Goal: Task Accomplishment & Management: Use online tool/utility

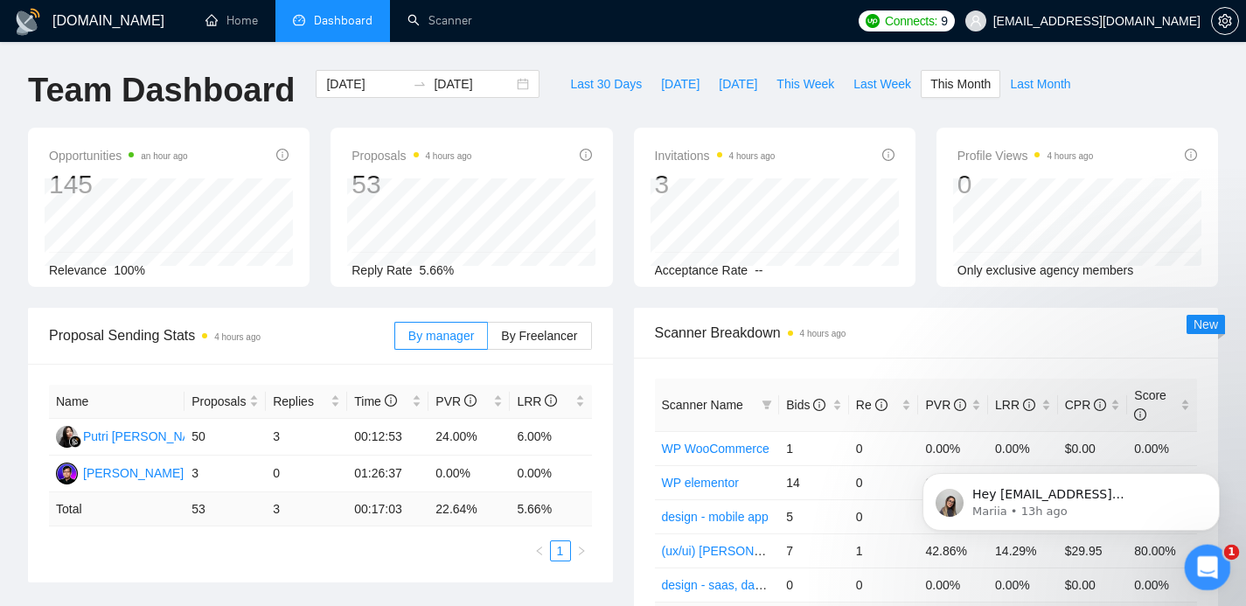
click at [1202, 569] on icon "Open Intercom Messenger" at bounding box center [1205, 565] width 29 height 29
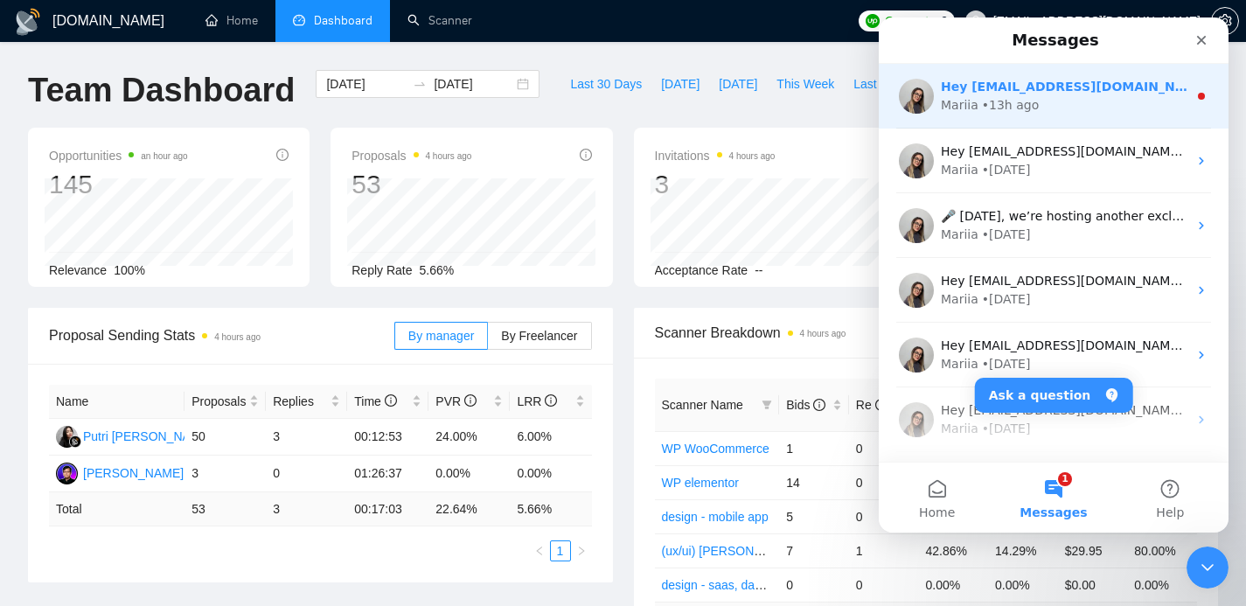
click at [1151, 107] on div "Mariia • 13h ago" at bounding box center [1064, 105] width 247 height 18
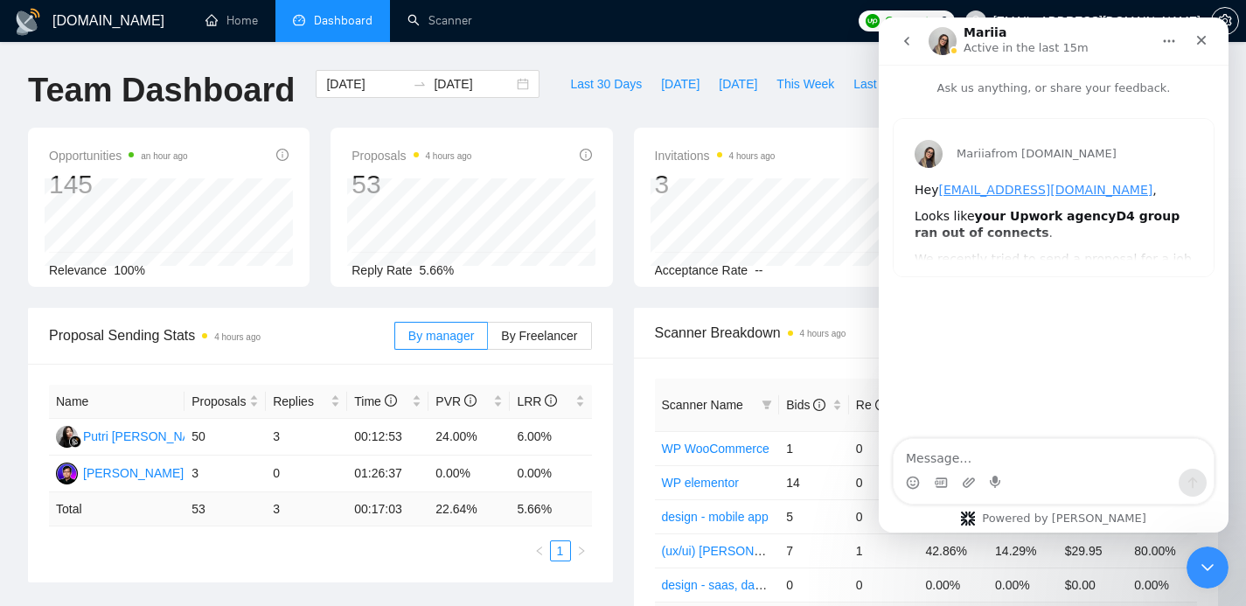
click at [900, 44] on icon "go back" at bounding box center [907, 41] width 14 height 14
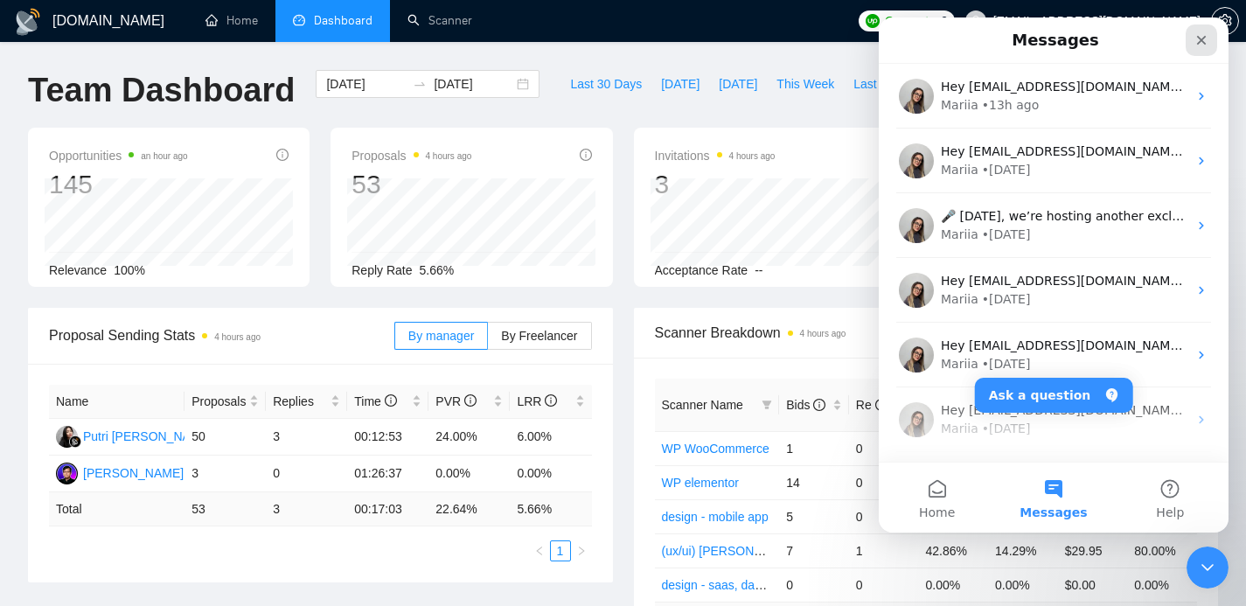
click at [1204, 47] on div "Close" at bounding box center [1200, 39] width 31 height 31
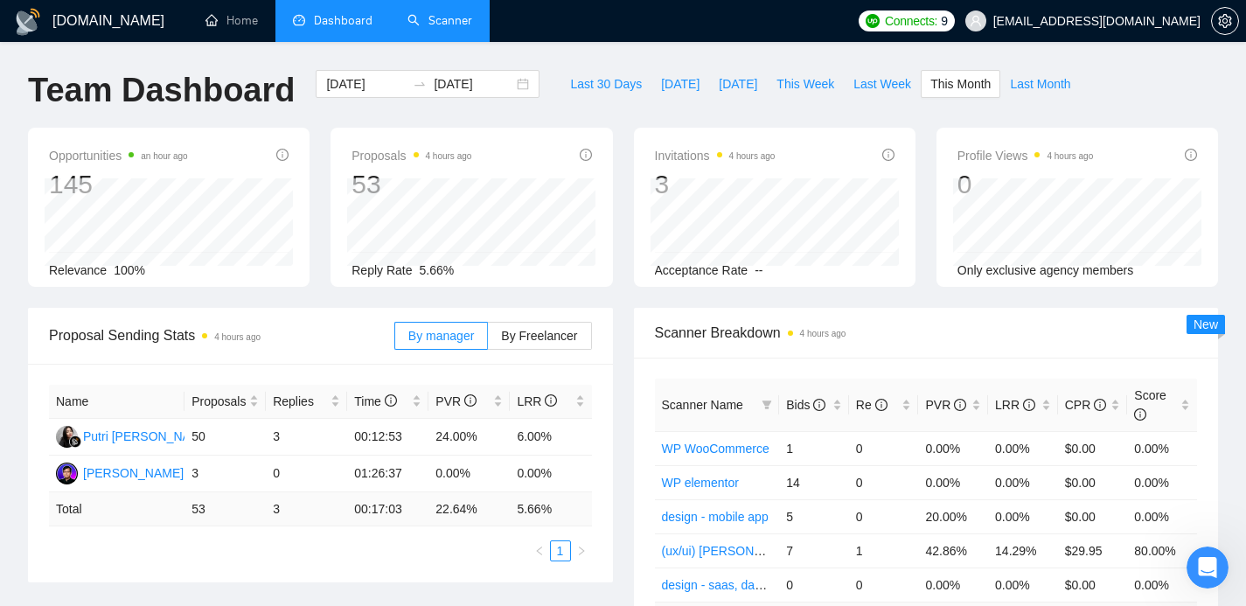
click at [454, 28] on link "Scanner" at bounding box center [439, 20] width 65 height 15
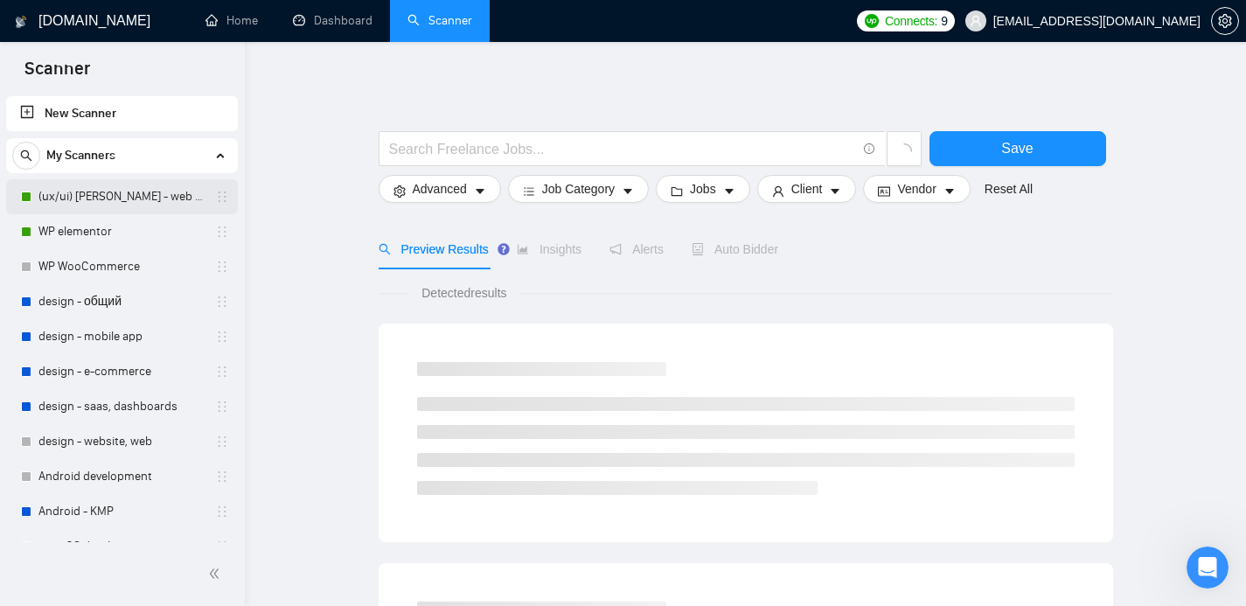
click at [132, 198] on link "(ux/ui) [PERSON_NAME] - web category" at bounding box center [121, 196] width 166 height 35
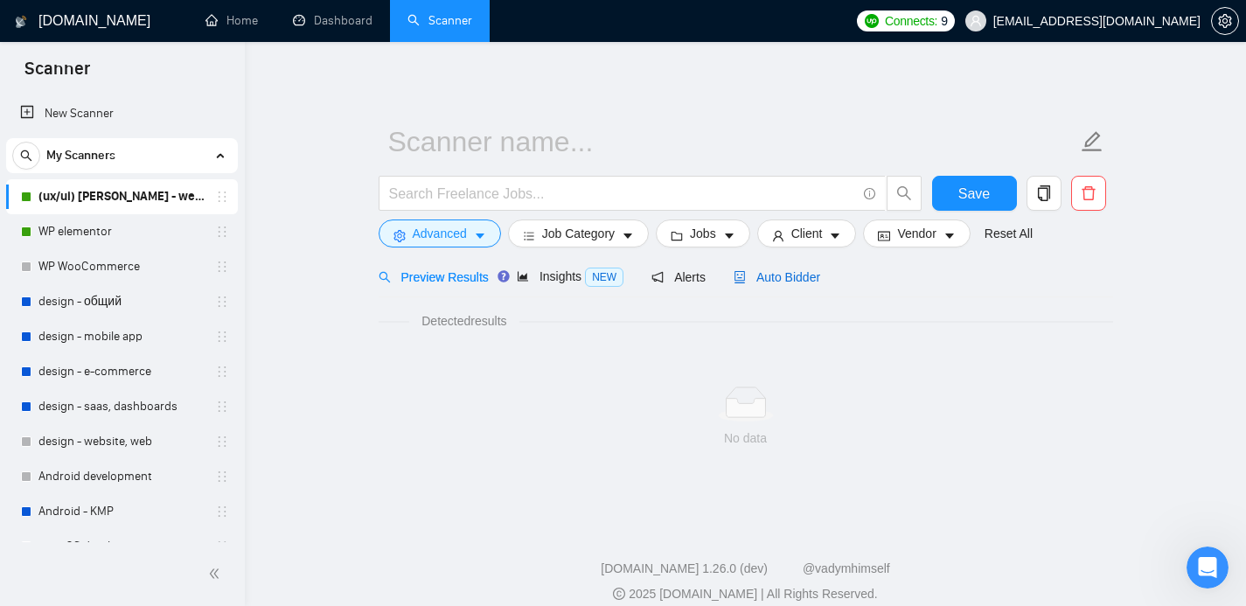
click at [768, 284] on span "Auto Bidder" at bounding box center [776, 277] width 87 height 14
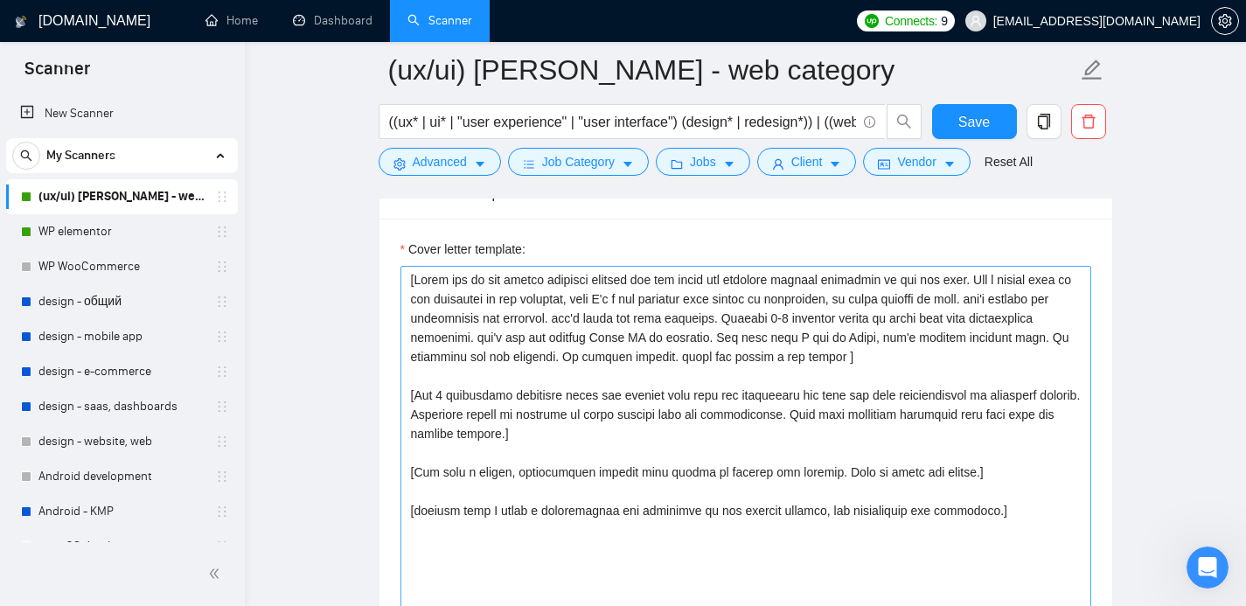
scroll to position [2055, 0]
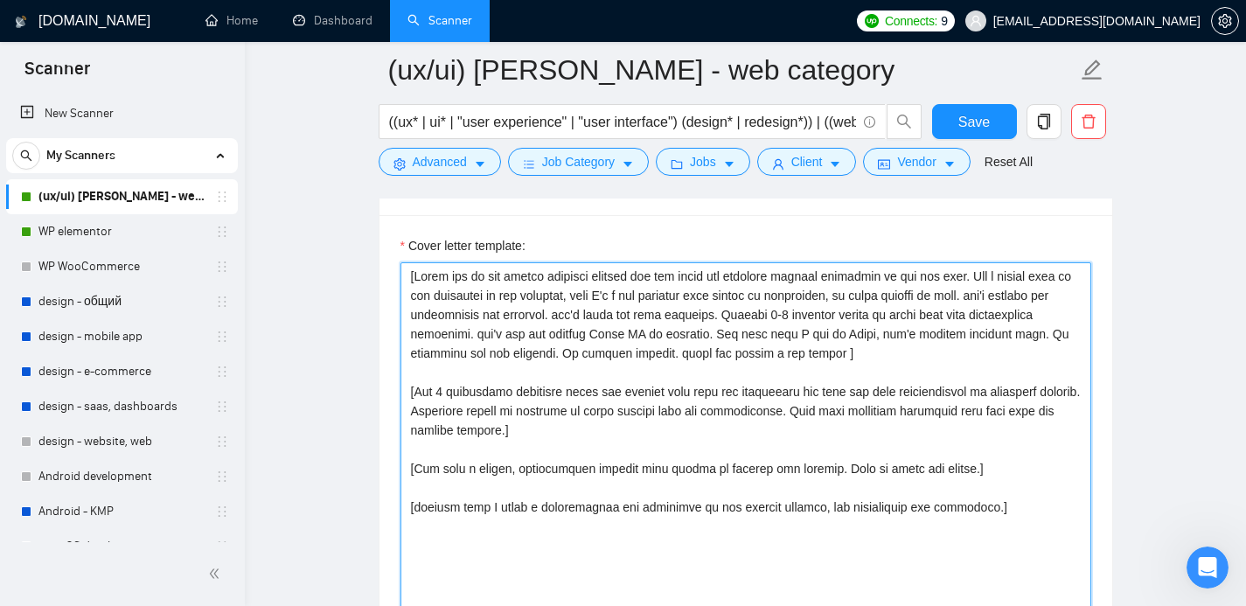
drag, startPoint x: 999, startPoint y: 506, endPoint x: 405, endPoint y: 279, distance: 636.4
click at [405, 279] on textarea "Cover letter template:" at bounding box center [745, 458] width 691 height 393
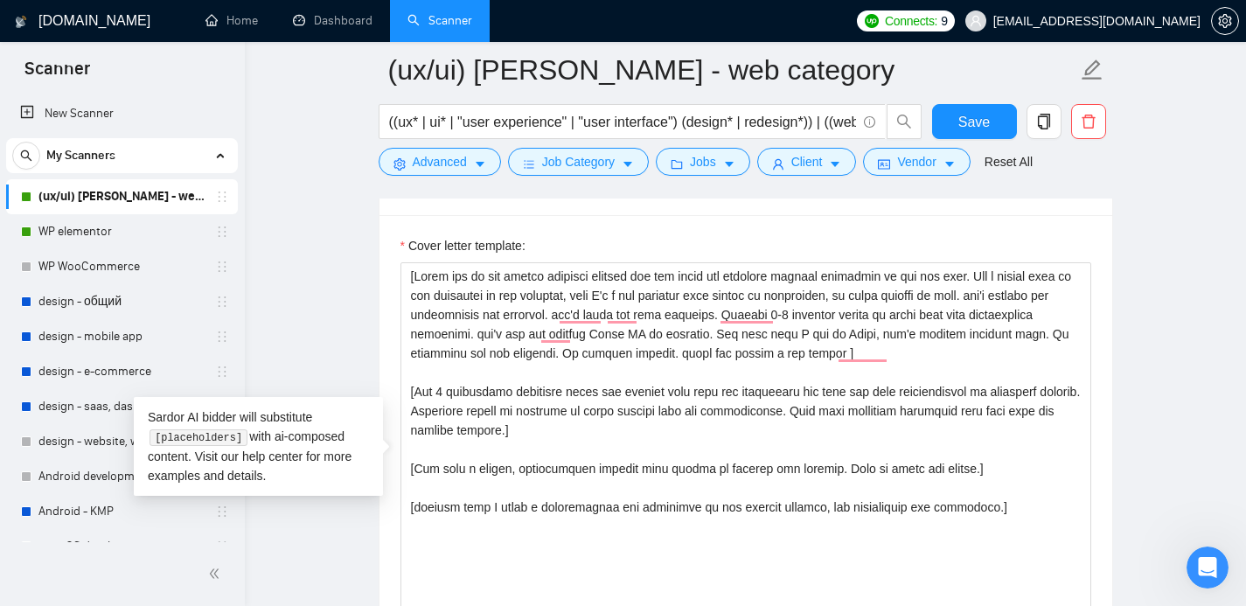
click at [312, 275] on main "(ux/ui) serge - web category ((ux* | ui* | "user experience" | "user interface"…" at bounding box center [745, 588] width 945 height 5146
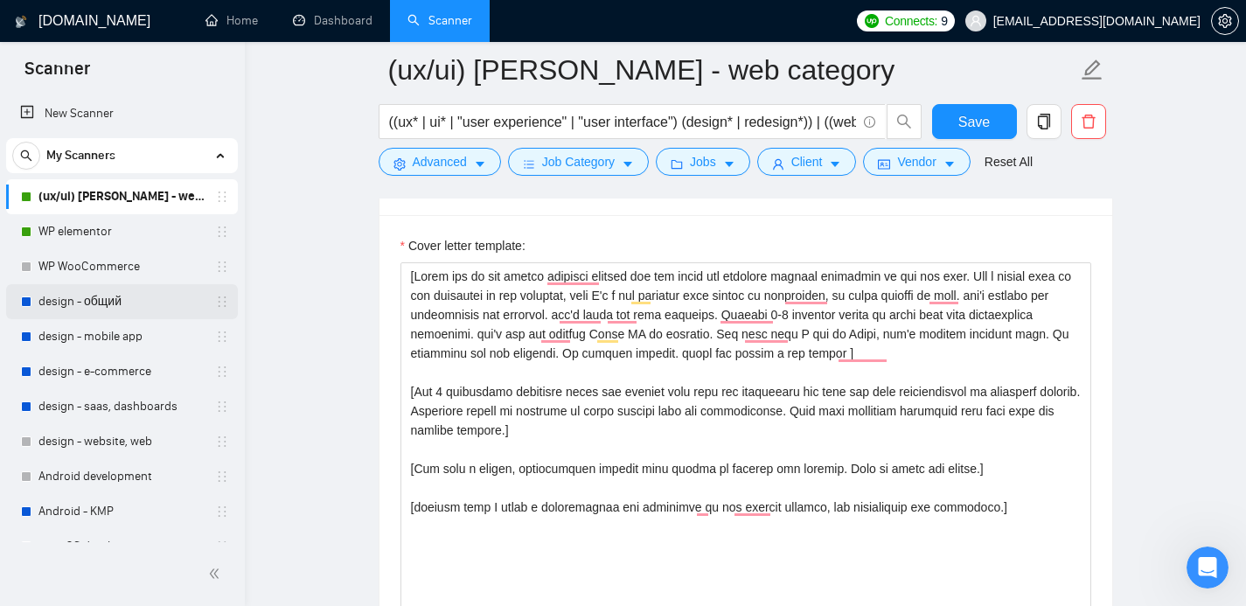
click at [97, 305] on link "design - общий" at bounding box center [121, 301] width 166 height 35
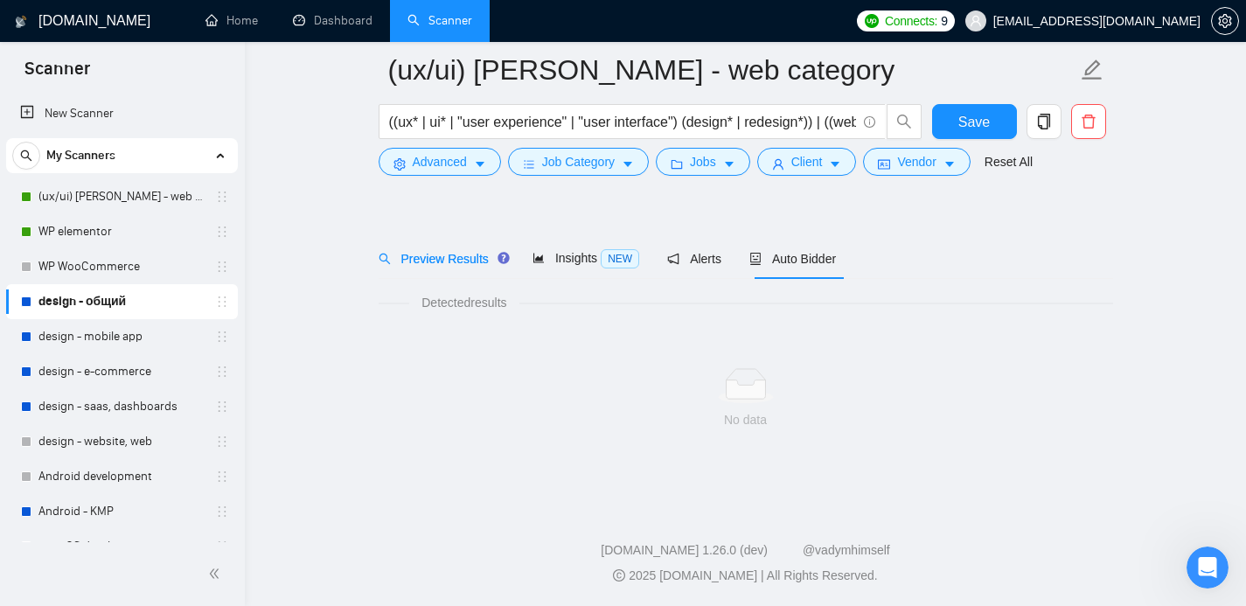
scroll to position [32, 0]
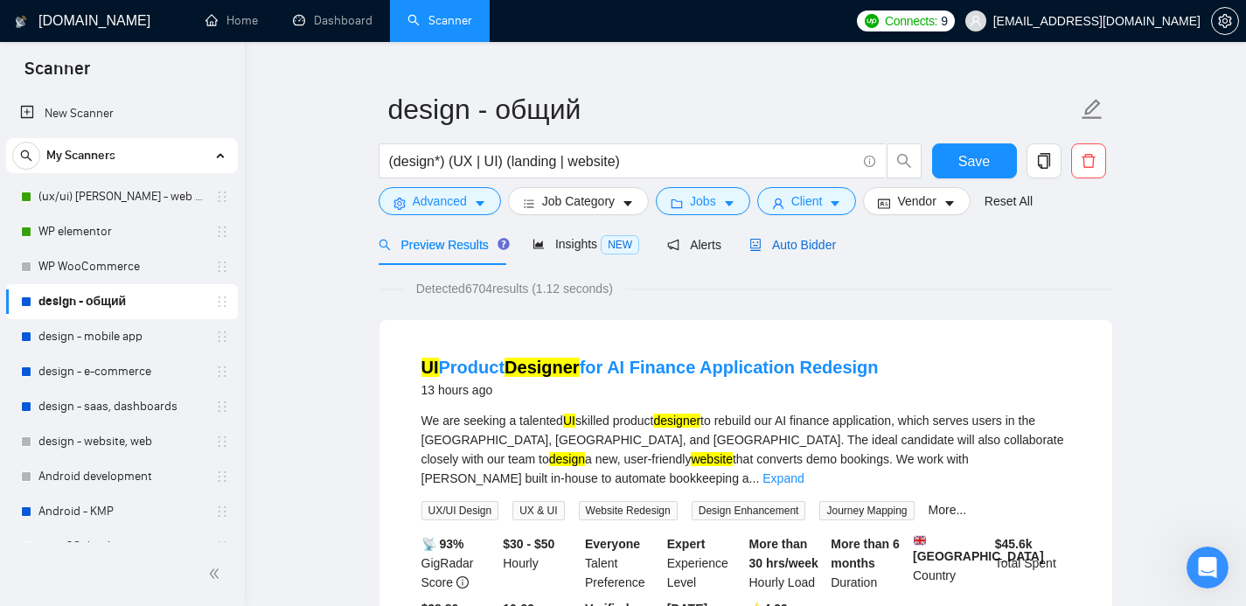
click at [790, 240] on span "Auto Bidder" at bounding box center [792, 245] width 87 height 14
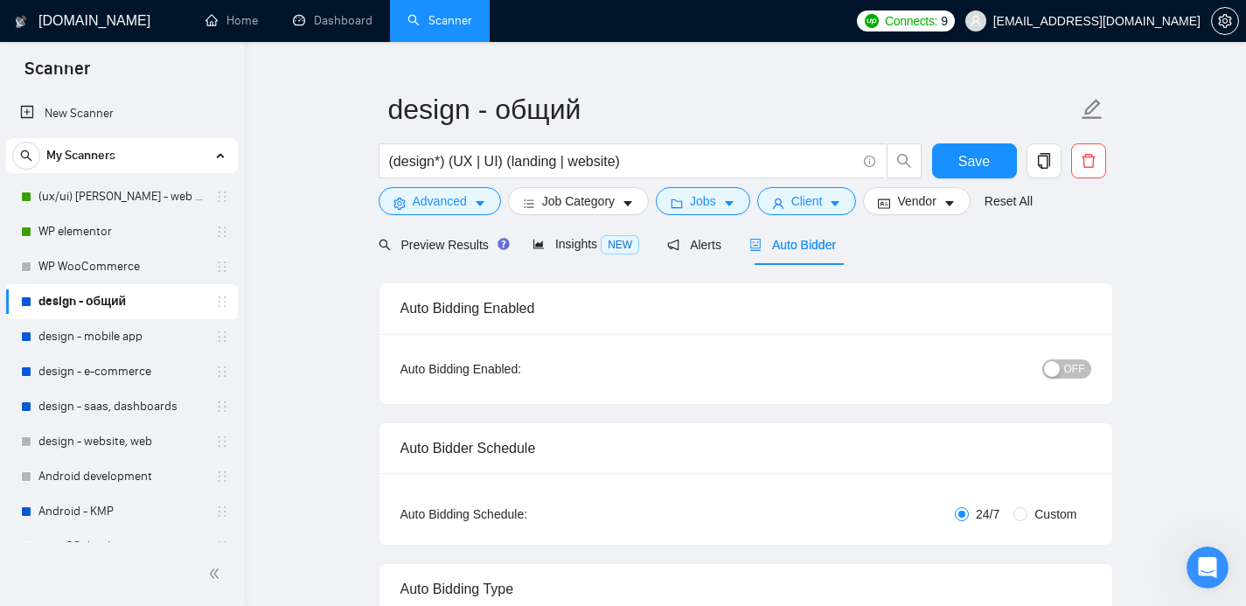
scroll to position [69, 0]
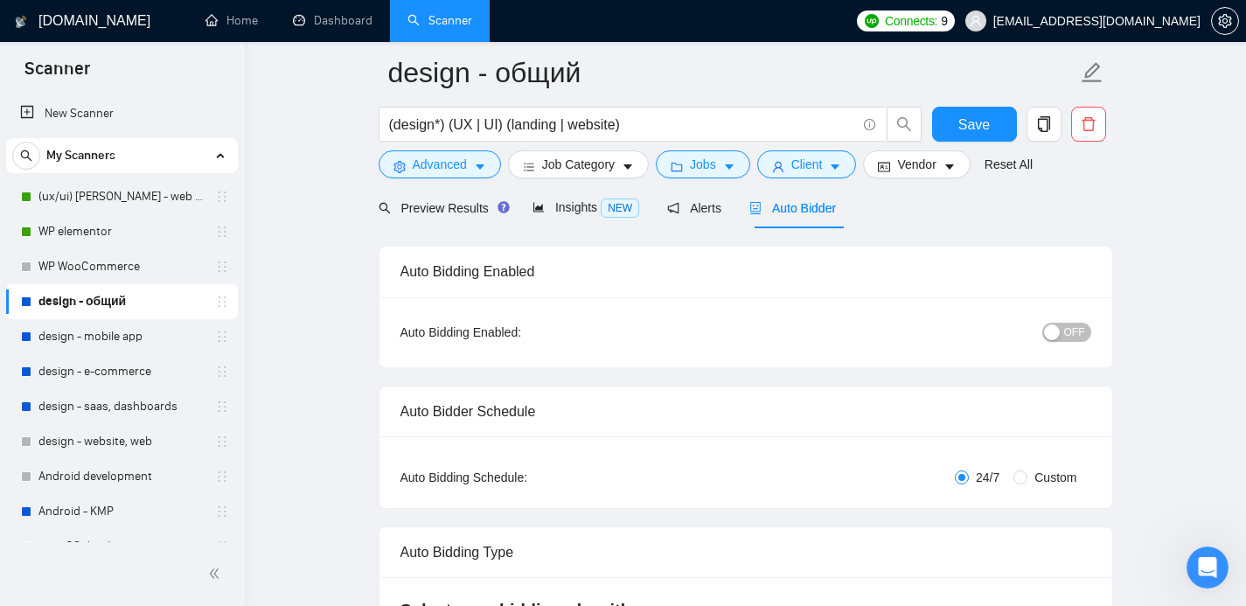
click at [1053, 333] on div "button" at bounding box center [1052, 332] width 16 height 16
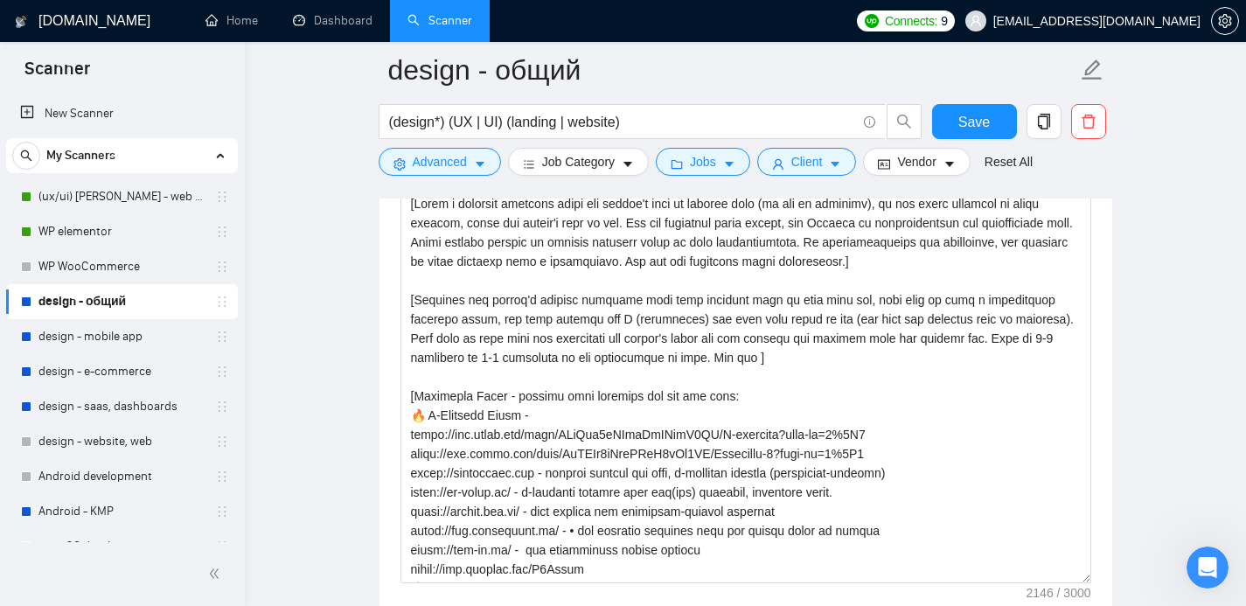
scroll to position [2570, 0]
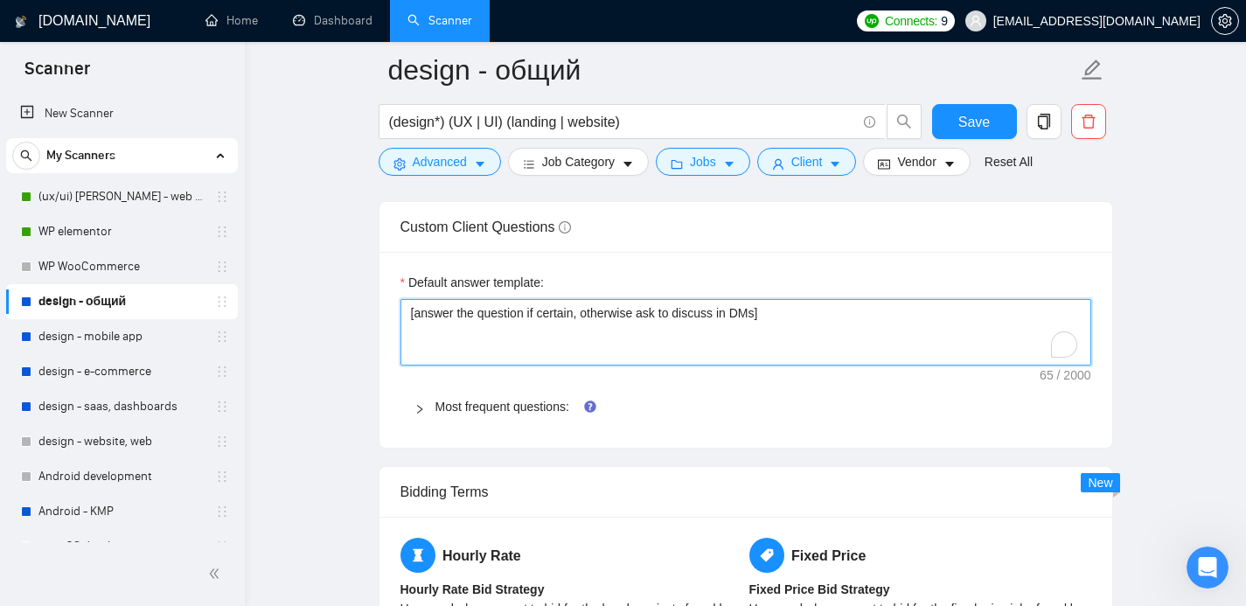
drag, startPoint x: 668, startPoint y: 330, endPoint x: 495, endPoint y: 325, distance: 173.1
click at [495, 325] on textarea "[answer the question if certain, otherwise ask to discuss in DMs]" at bounding box center [745, 332] width 691 height 66
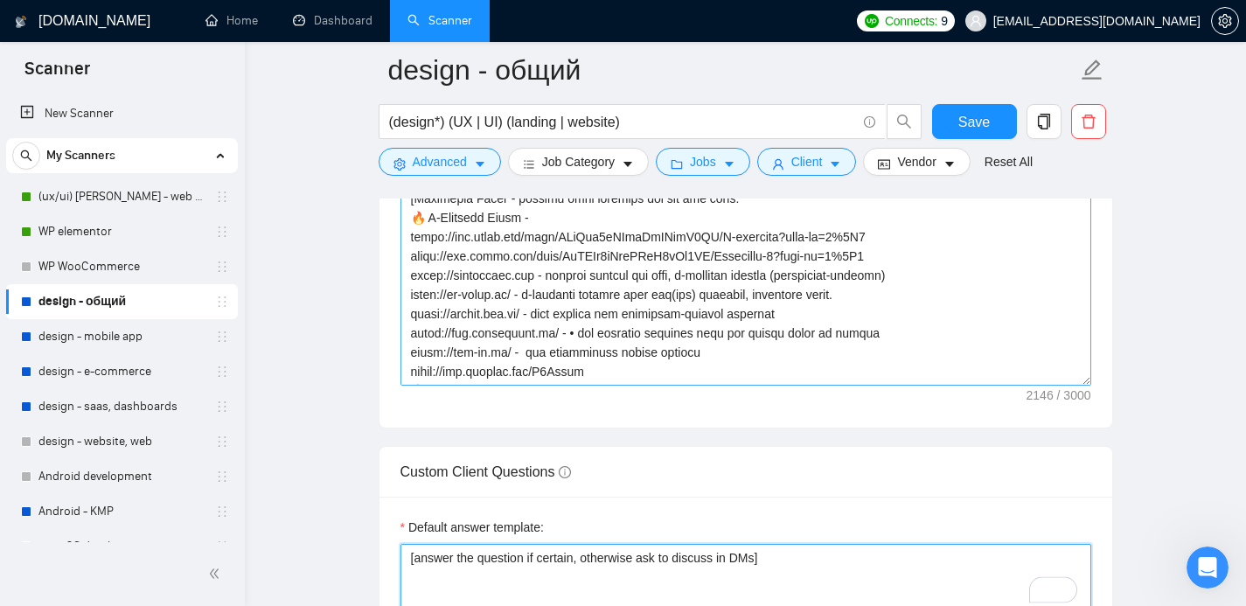
scroll to position [2272, 0]
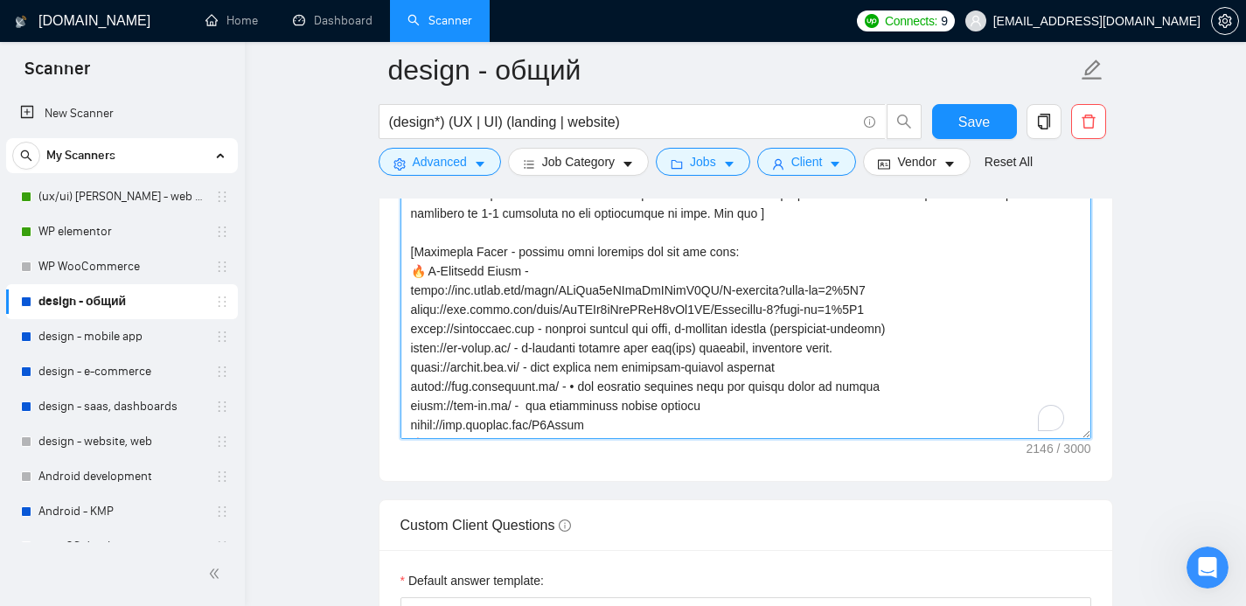
drag, startPoint x: 624, startPoint y: 422, endPoint x: 406, endPoint y: 201, distance: 310.3
click at [406, 201] on textarea "Cover letter template:" at bounding box center [745, 241] width 691 height 393
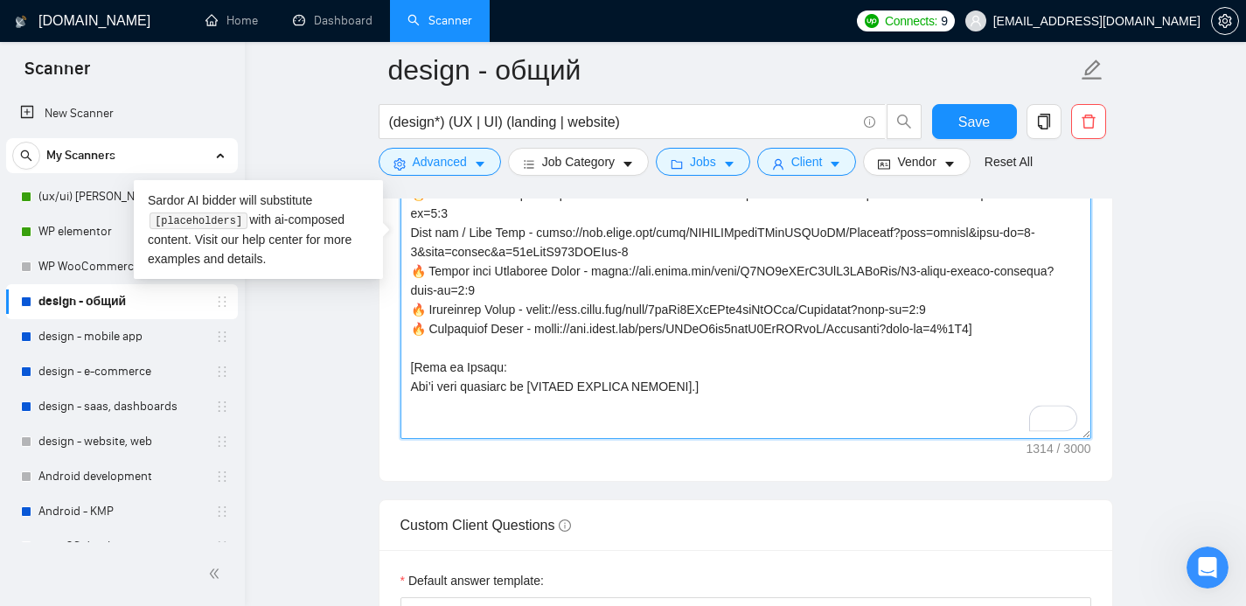
drag, startPoint x: 476, startPoint y: 248, endPoint x: 559, endPoint y: 288, distance: 93.1
click at [438, 200] on textarea "Cover letter template:" at bounding box center [745, 241] width 691 height 393
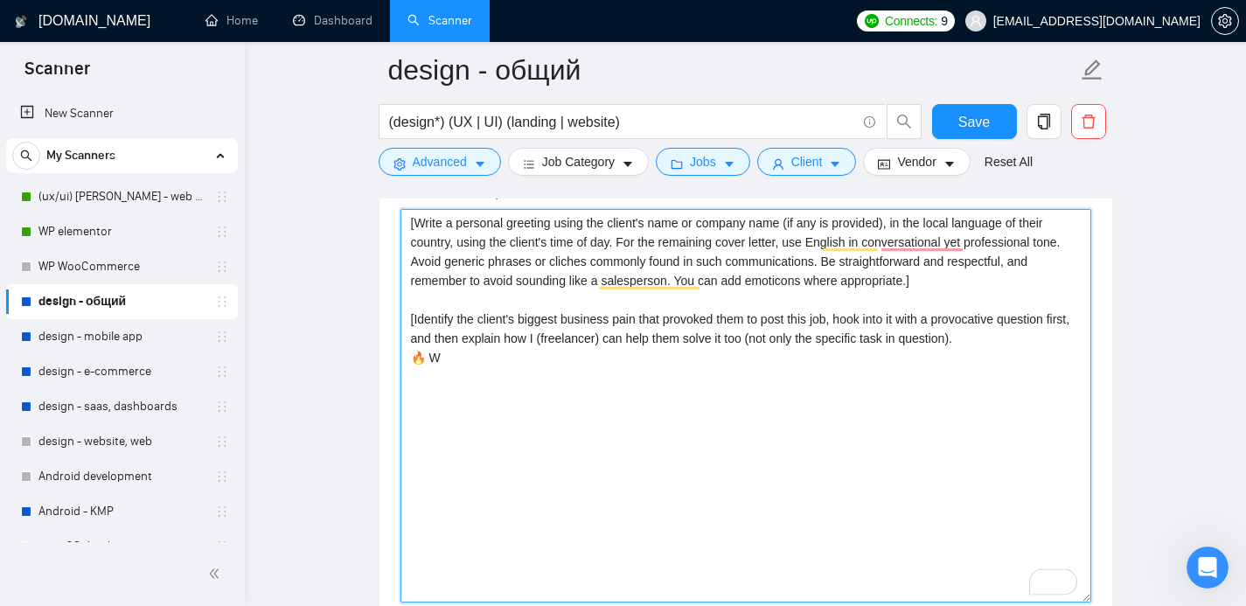
scroll to position [2106, 0]
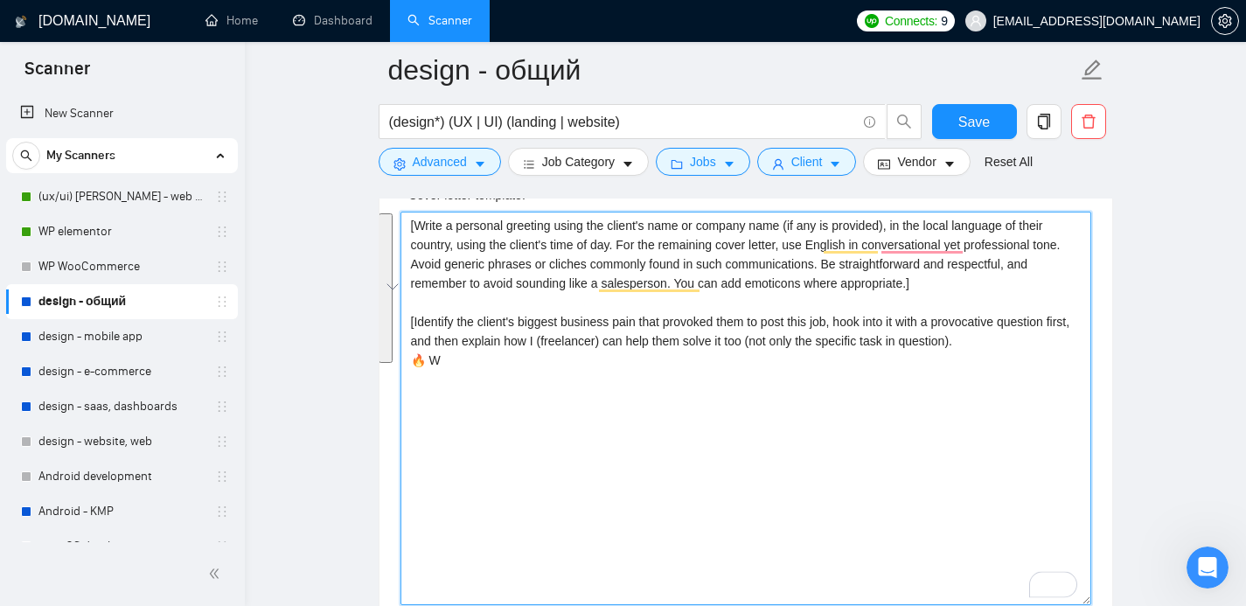
drag, startPoint x: 469, startPoint y: 357, endPoint x: 378, endPoint y: 226, distance: 159.3
click at [379, 226] on div "Cover Letter Options Cover letter template: [Write a personal greeting using th…" at bounding box center [746, 381] width 734 height 534
paste textarea "one or two direct sentence stating you can solve the specific problem mentioned…"
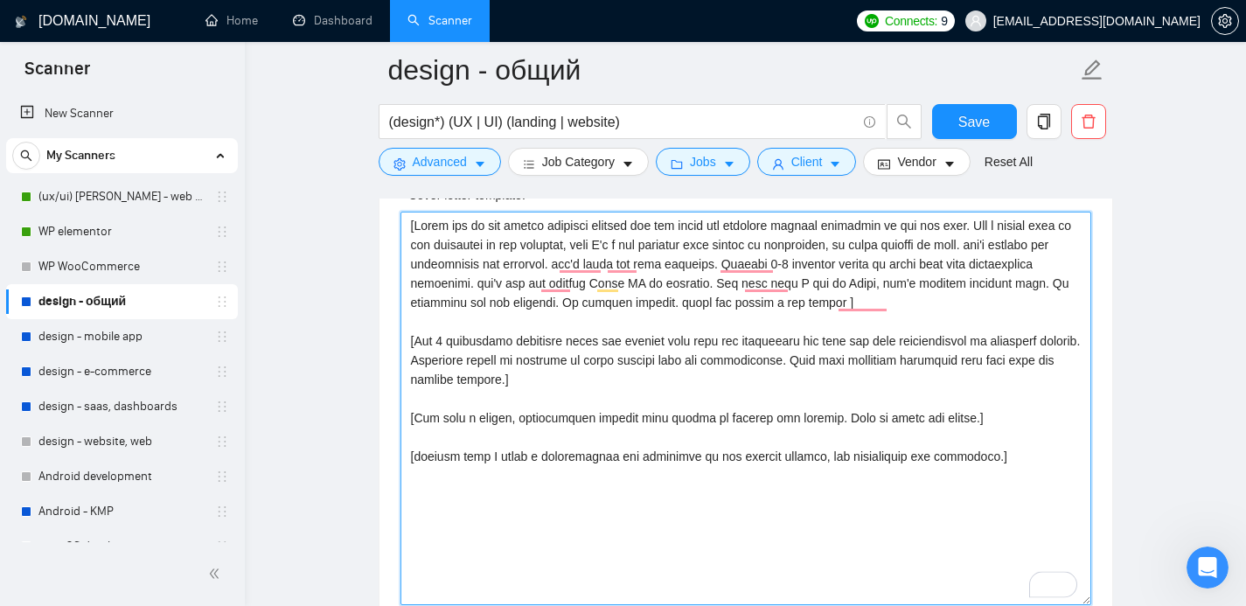
scroll to position [2126, 0]
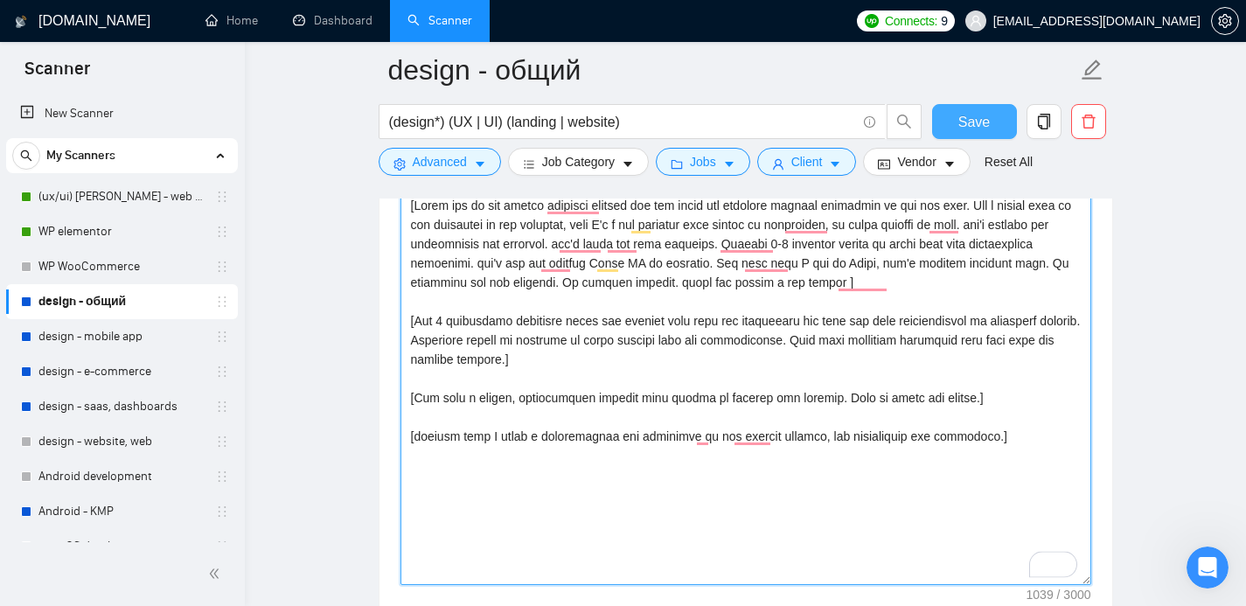
type textarea "[Write one or two direct sentence stating you can solve the specific problem me…"
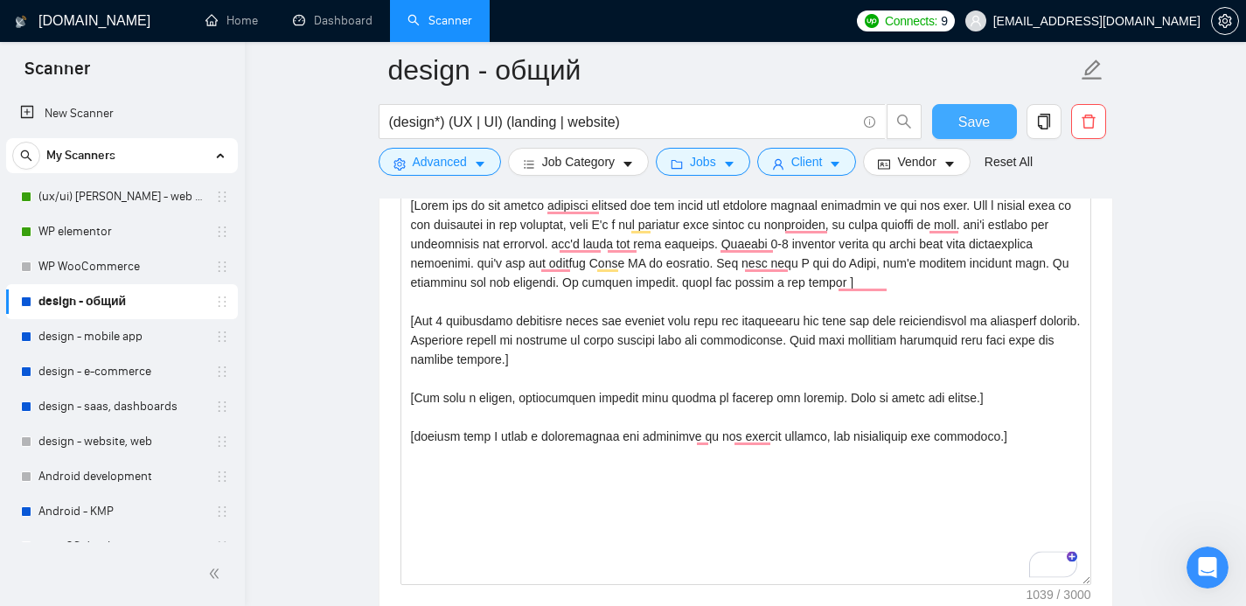
click at [979, 138] on button "Save" at bounding box center [974, 121] width 85 height 35
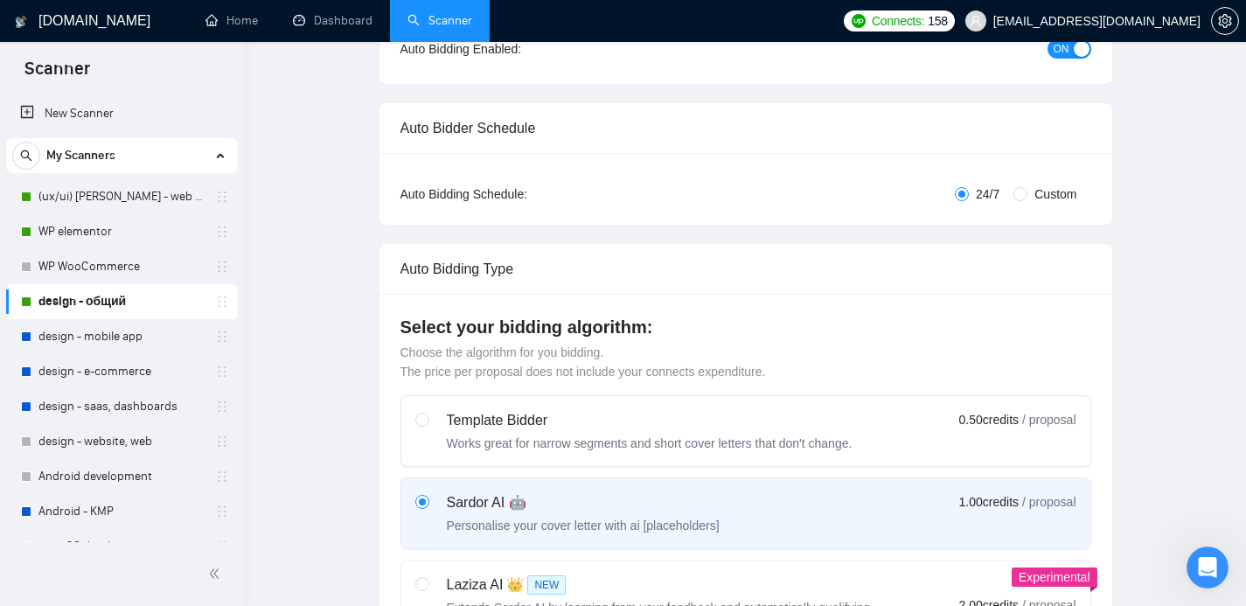
scroll to position [0, 0]
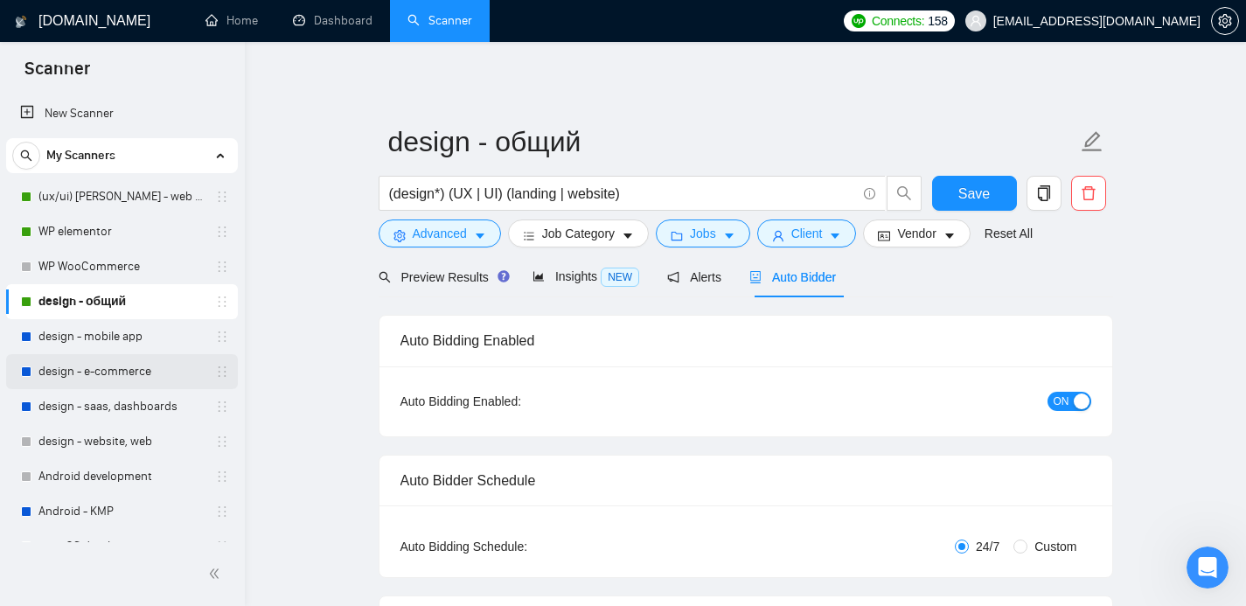
click at [88, 368] on link "design - e-commerce" at bounding box center [121, 371] width 166 height 35
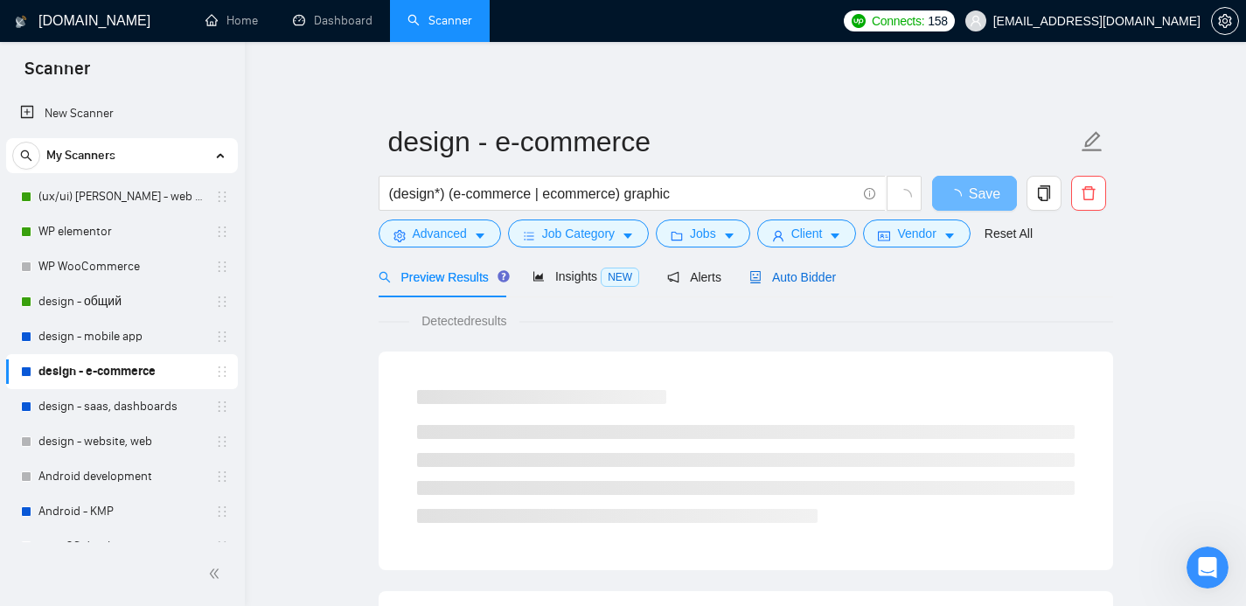
click at [790, 277] on span "Auto Bidder" at bounding box center [792, 277] width 87 height 14
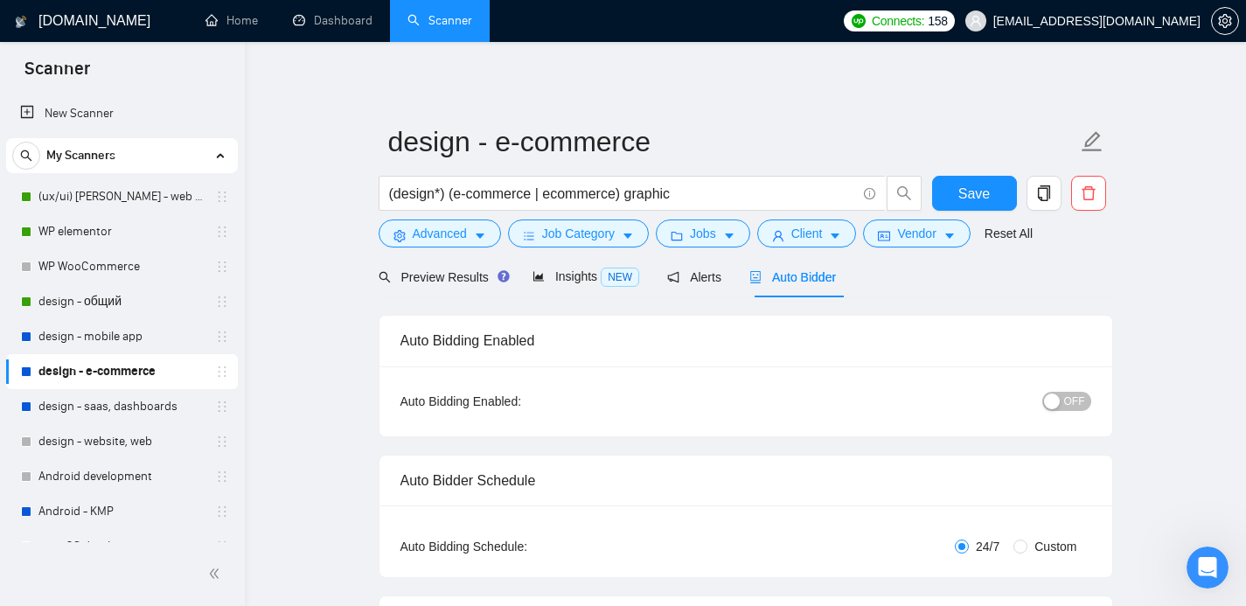
scroll to position [3, 0]
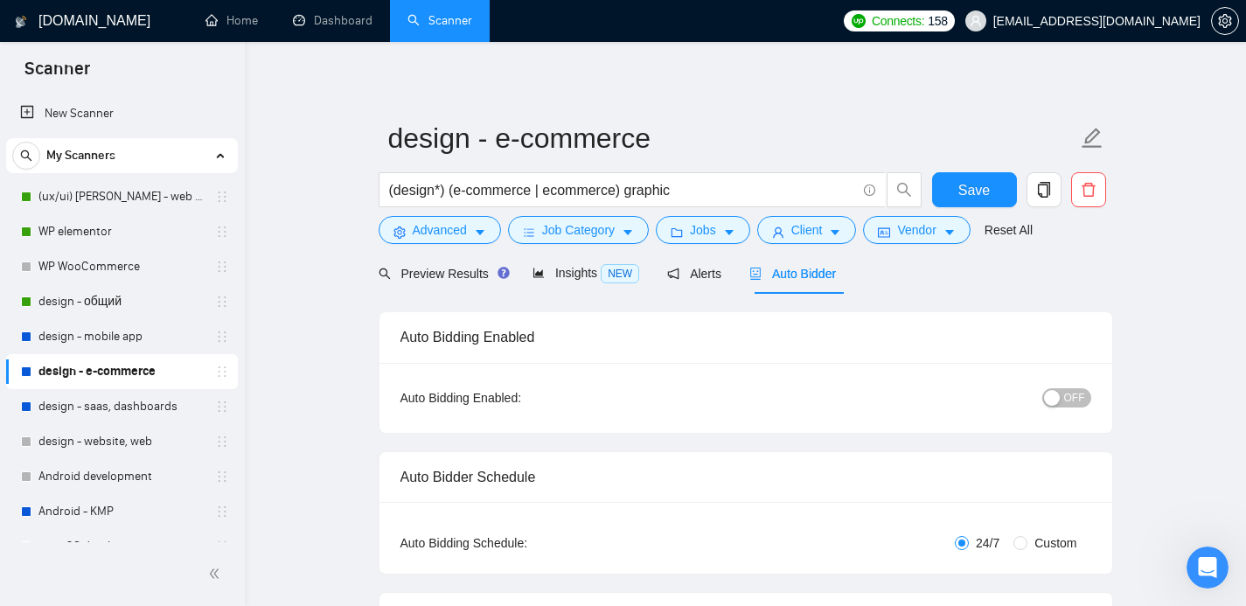
click at [1080, 392] on span "OFF" at bounding box center [1074, 397] width 21 height 19
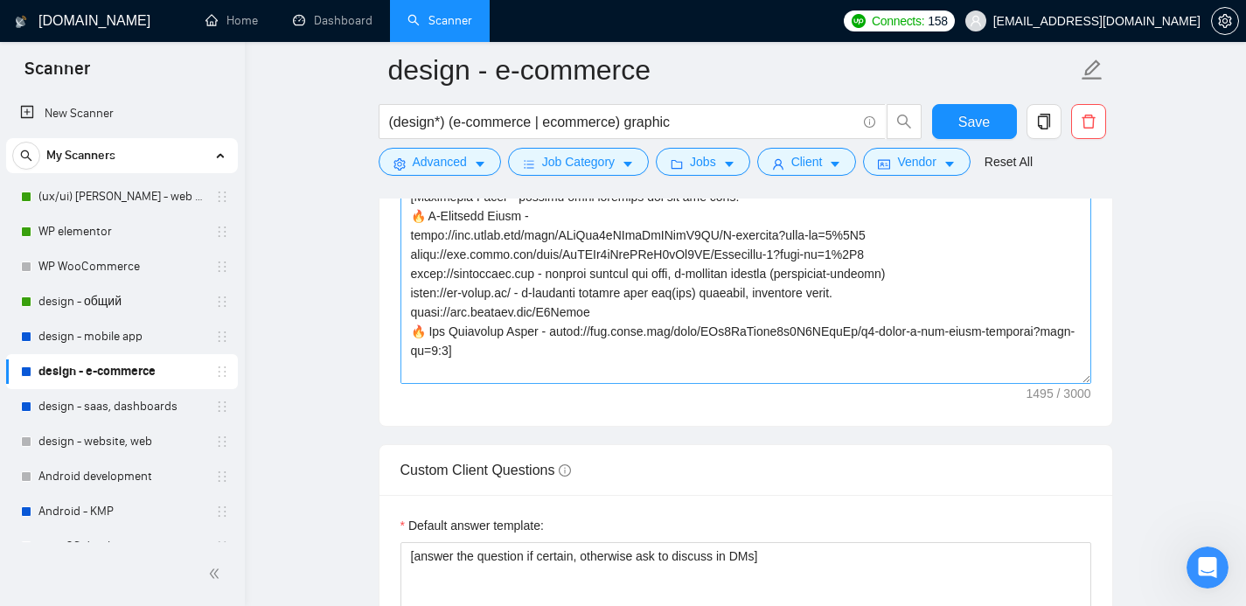
scroll to position [2182, 0]
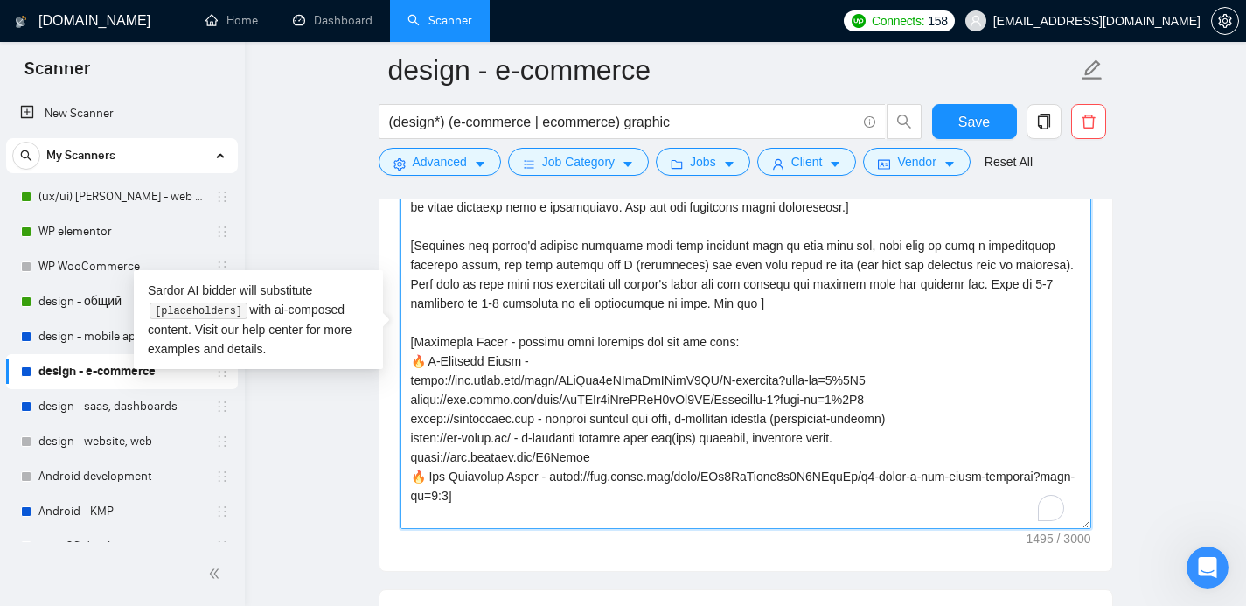
drag, startPoint x: 447, startPoint y: 314, endPoint x: 410, endPoint y: 214, distance: 106.2
click at [410, 214] on textarea "Cover letter template:" at bounding box center [745, 331] width 691 height 393
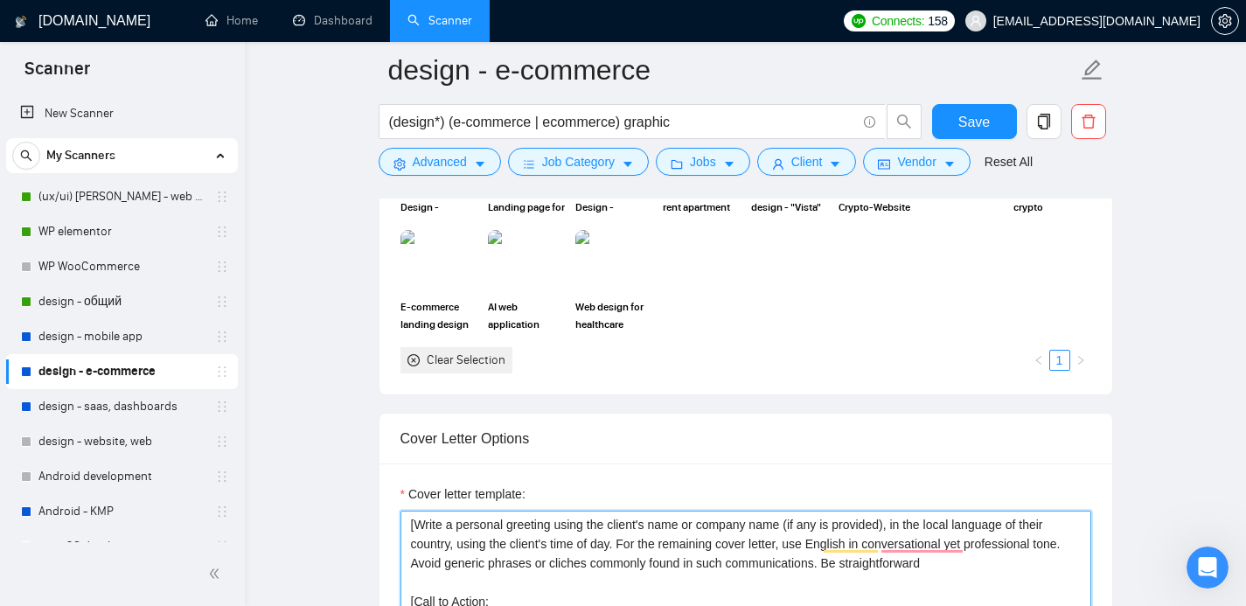
scroll to position [1994, 0]
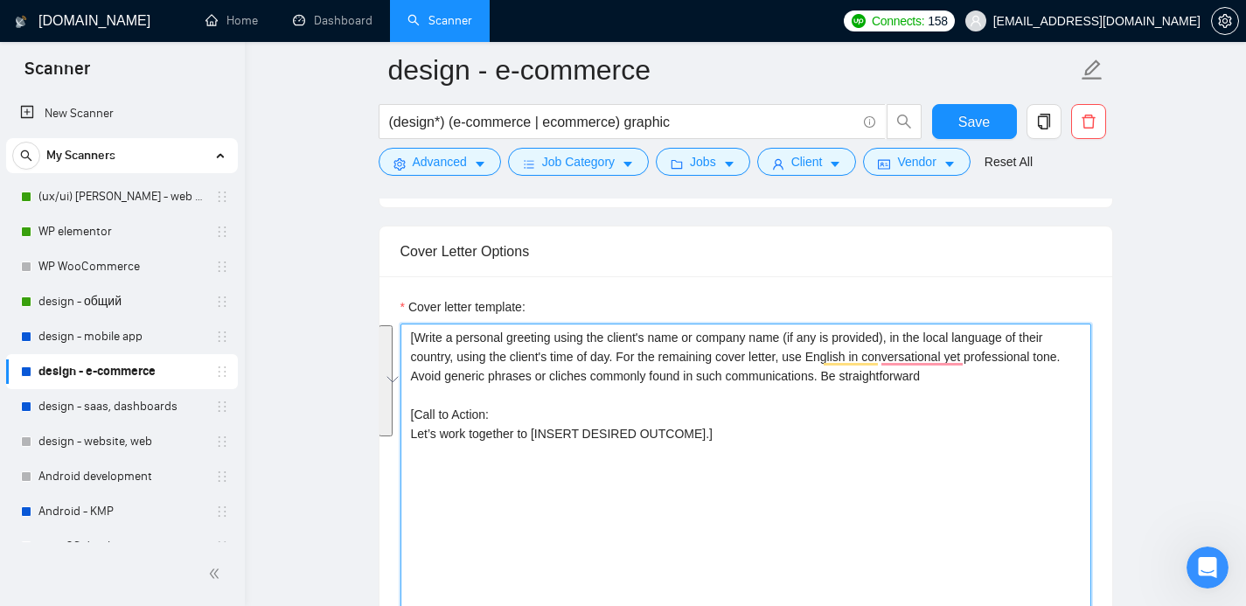
drag, startPoint x: 756, startPoint y: 437, endPoint x: 409, endPoint y: 335, distance: 361.8
click at [409, 335] on textarea "[Write a personal greeting using the client's name or company name (if any is p…" at bounding box center [745, 519] width 691 height 393
paste textarea "one or two direct sentence stating you can solve the specific problem mentioned…"
type textarea "[Write one or two direct sentence stating you can solve the specific problem me…"
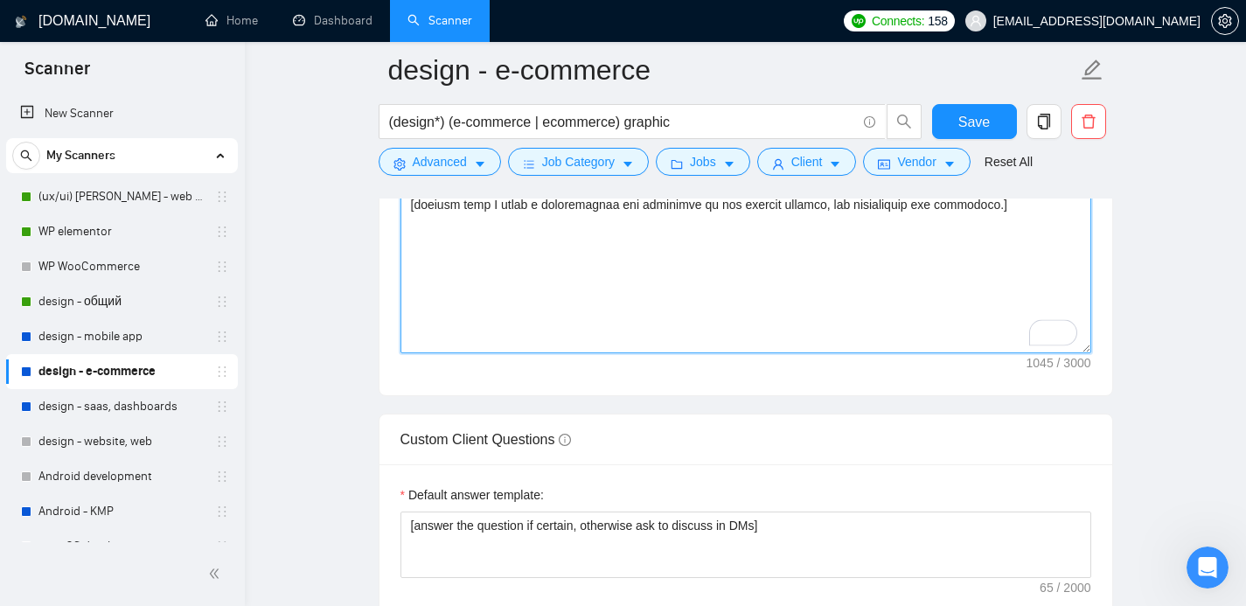
scroll to position [2597, 0]
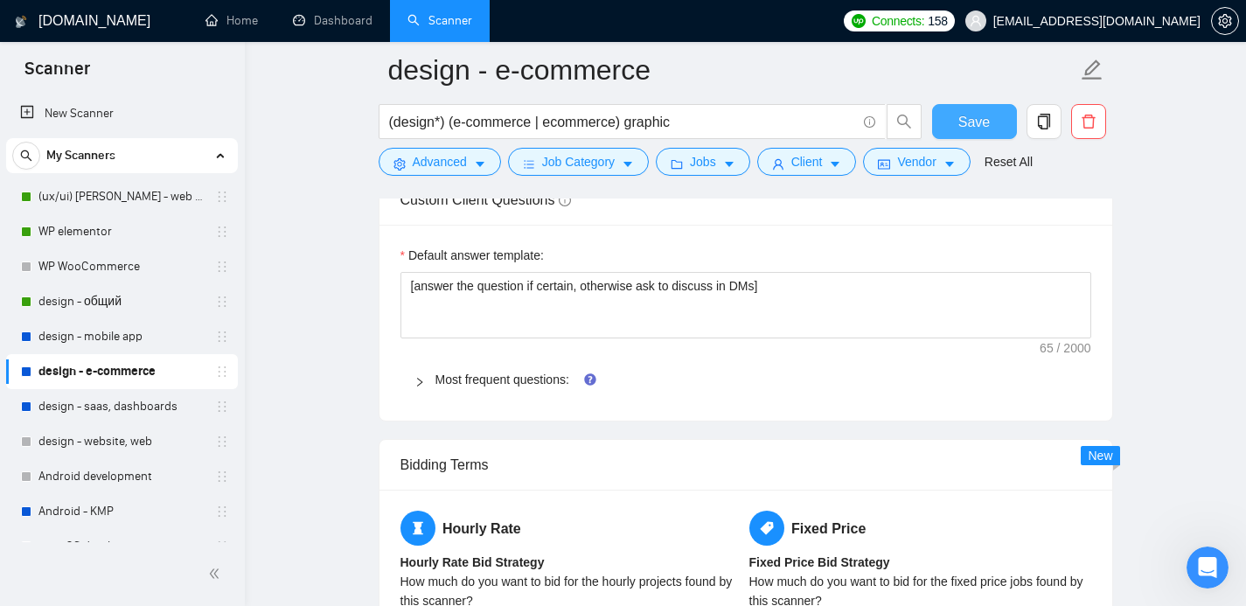
click at [958, 127] on span "Save" at bounding box center [973, 122] width 31 height 22
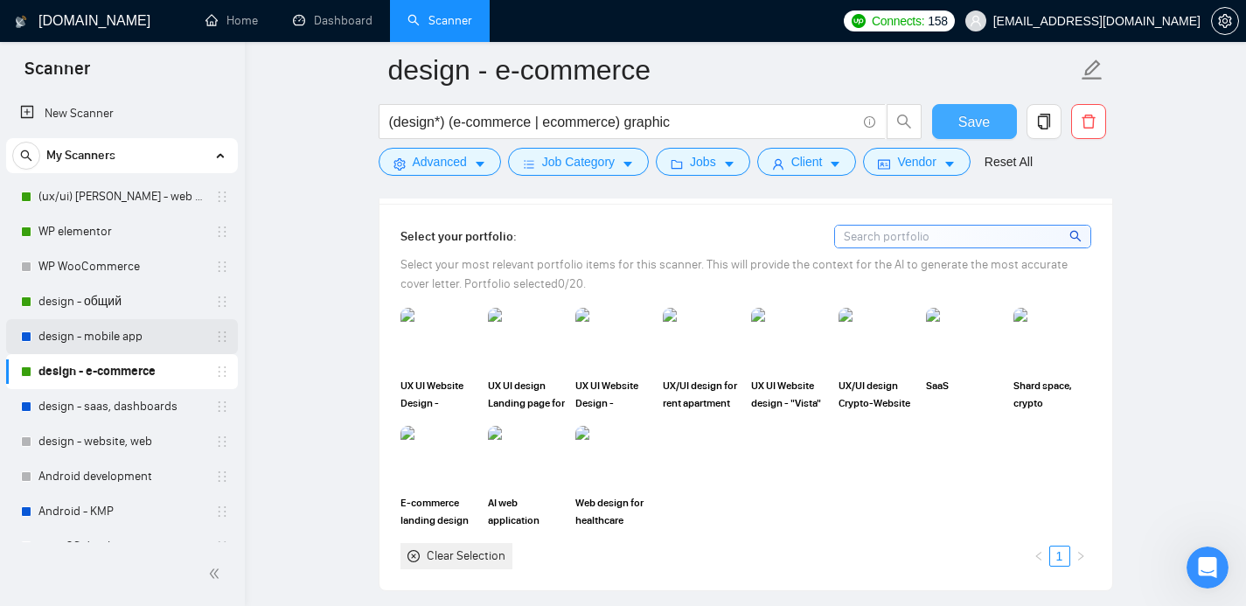
scroll to position [991, 0]
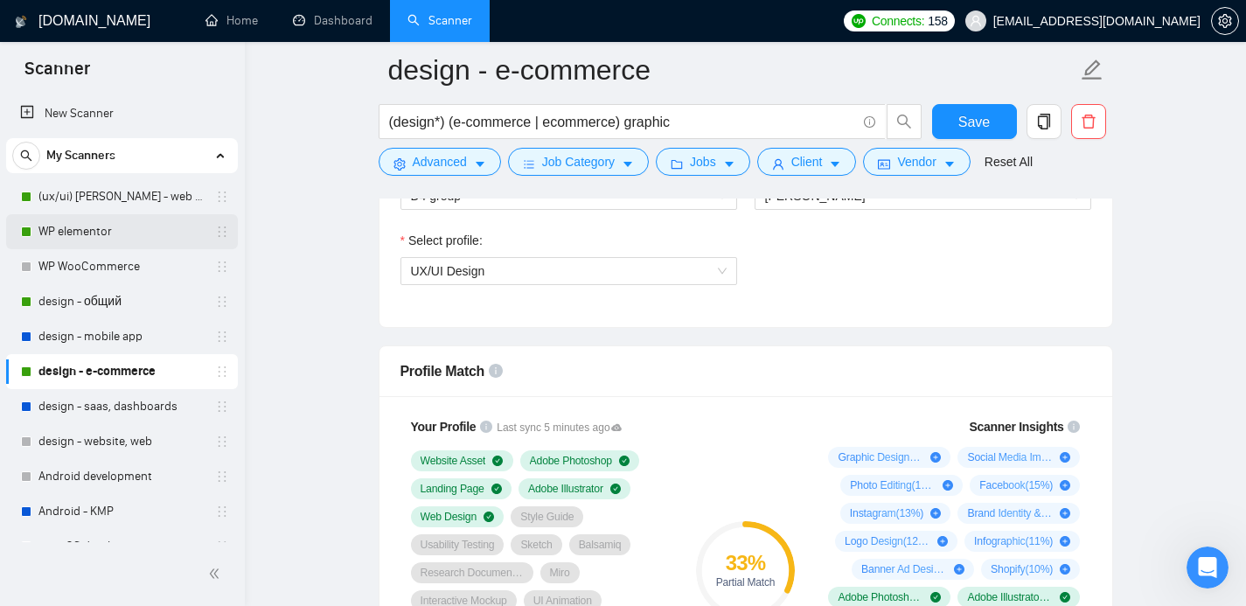
click at [94, 228] on link "WP elementor" at bounding box center [121, 231] width 166 height 35
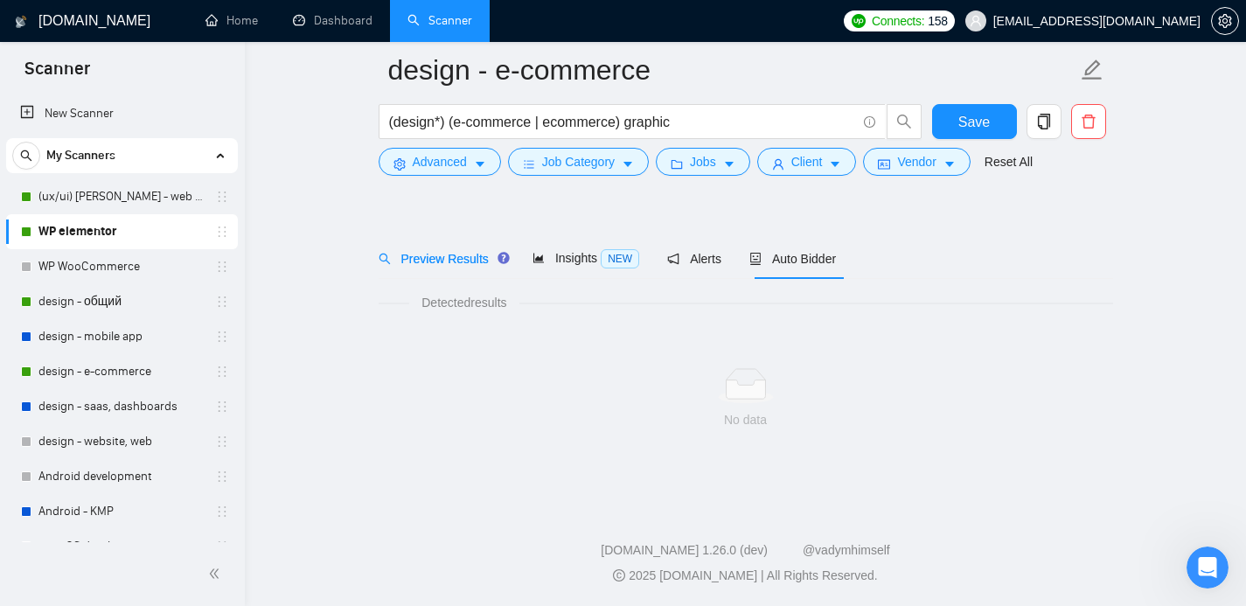
scroll to position [32, 0]
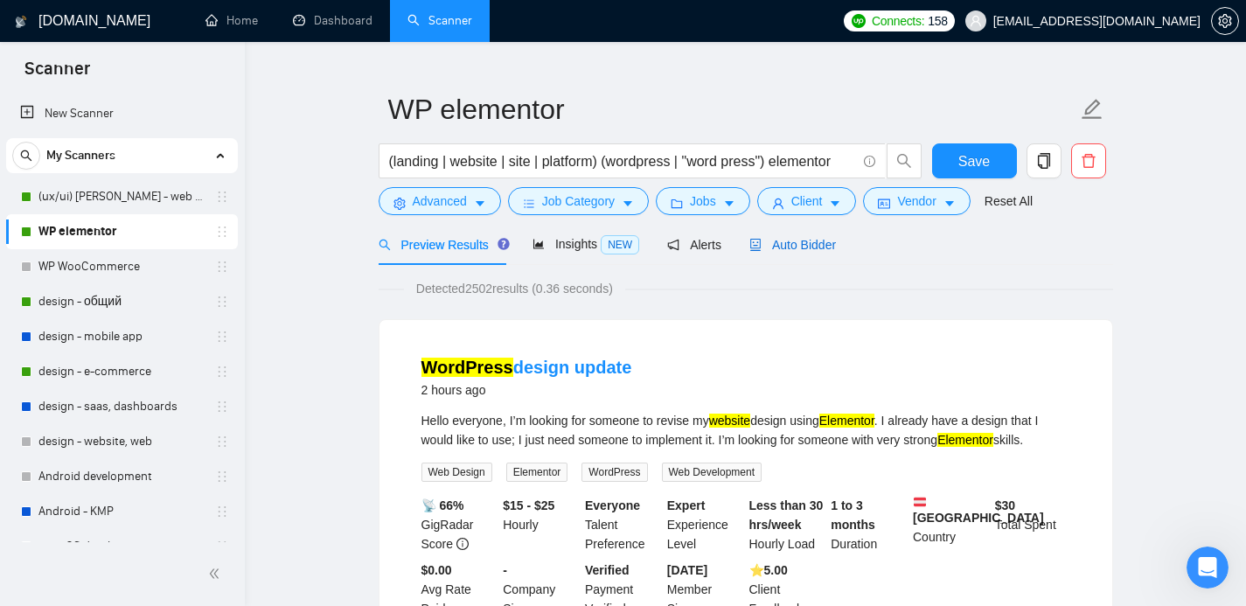
click at [813, 238] on span "Auto Bidder" at bounding box center [792, 245] width 87 height 14
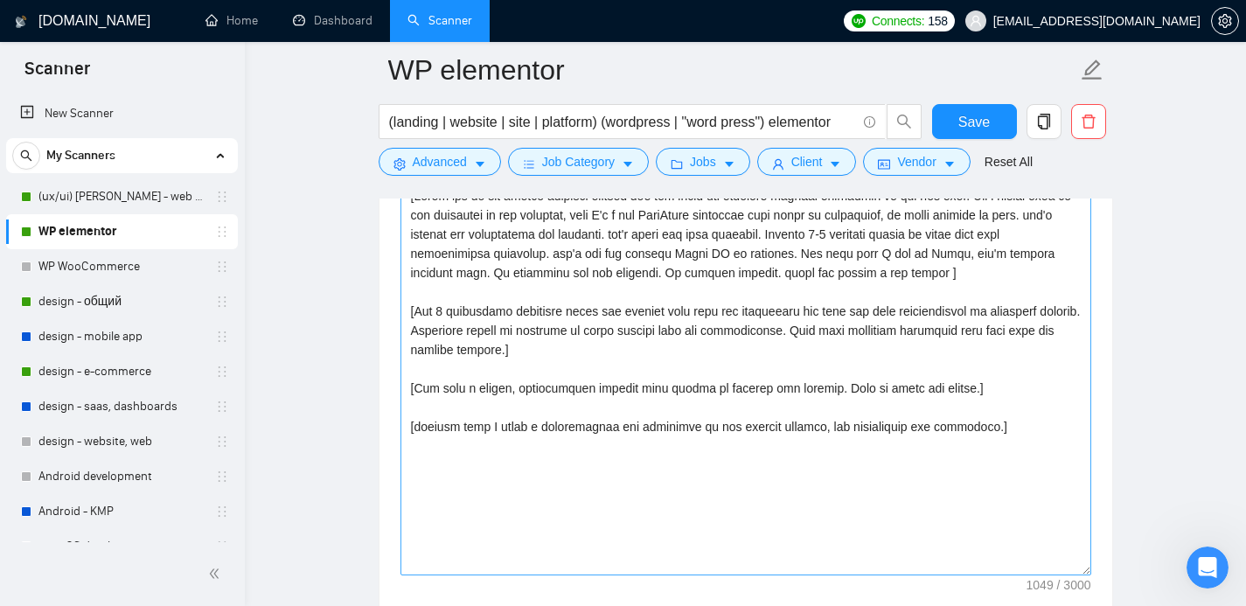
scroll to position [1863, 0]
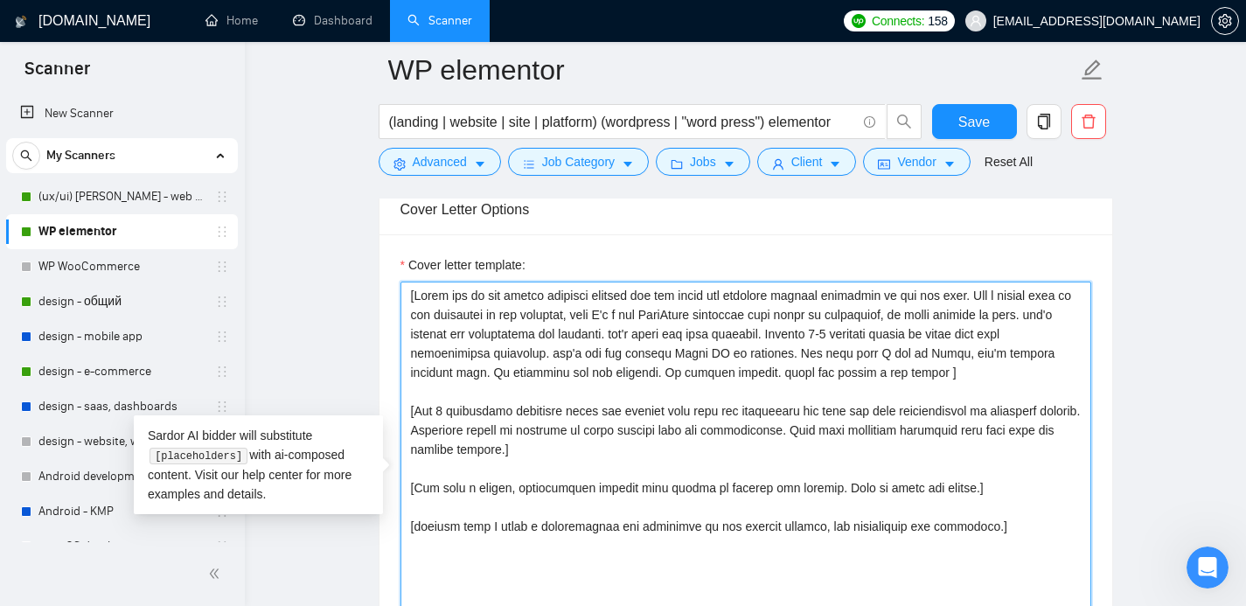
drag, startPoint x: 1004, startPoint y: 525, endPoint x: 411, endPoint y: 299, distance: 634.5
click at [411, 299] on textarea "Cover letter template:" at bounding box center [745, 477] width 691 height 393
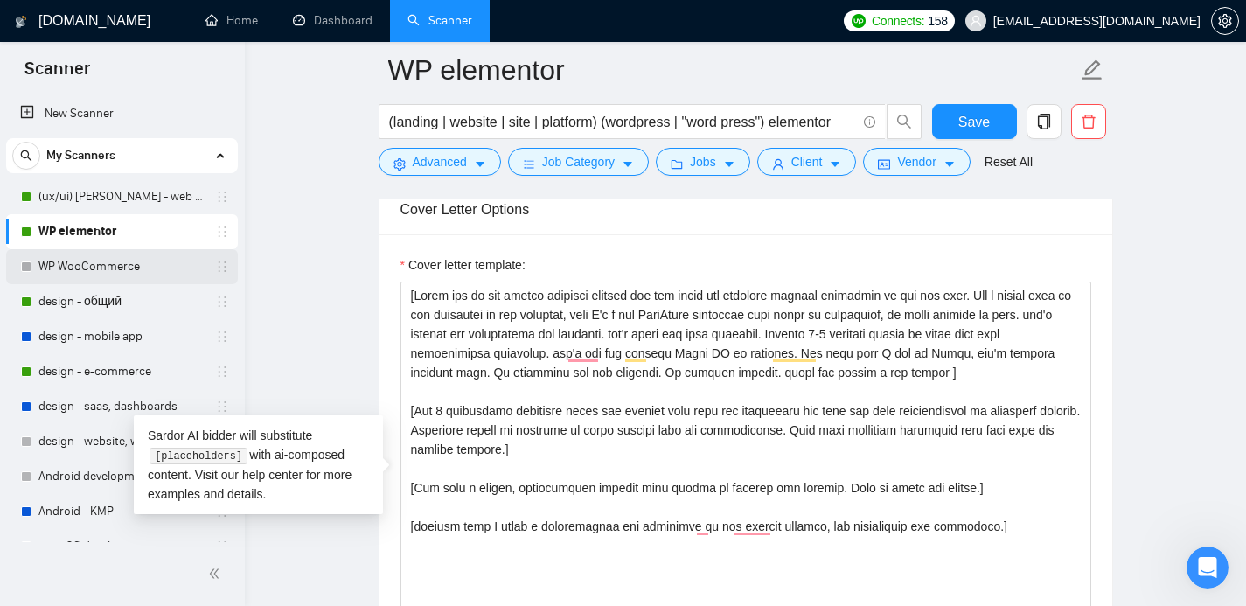
click at [94, 262] on link "WP WooCommerce" at bounding box center [121, 266] width 166 height 35
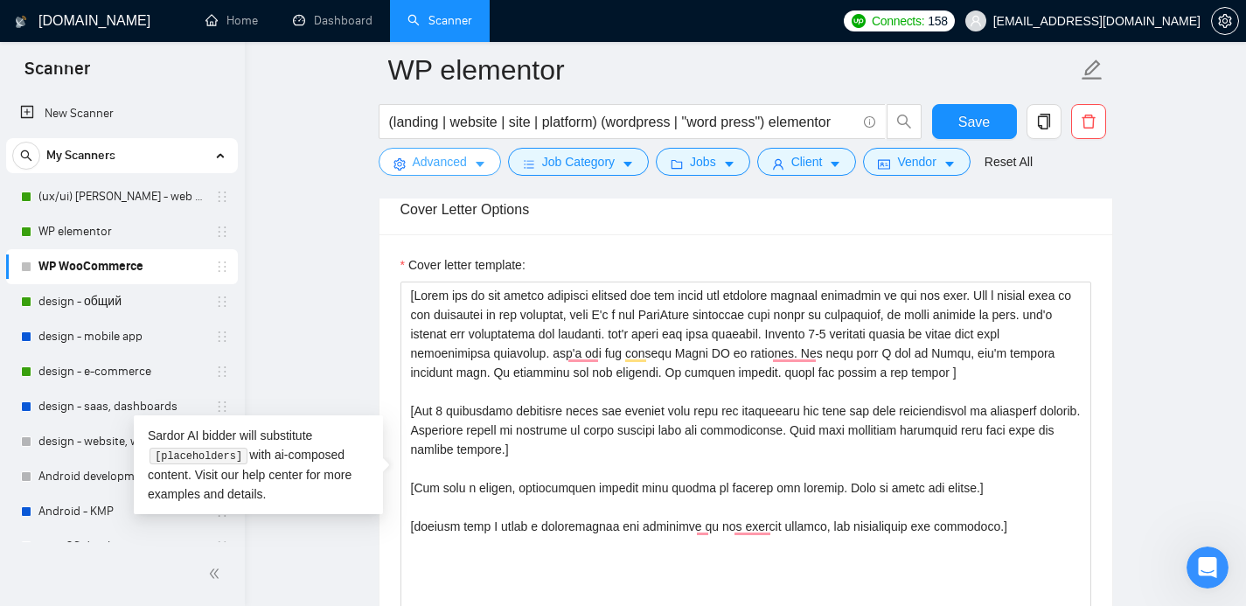
scroll to position [32, 0]
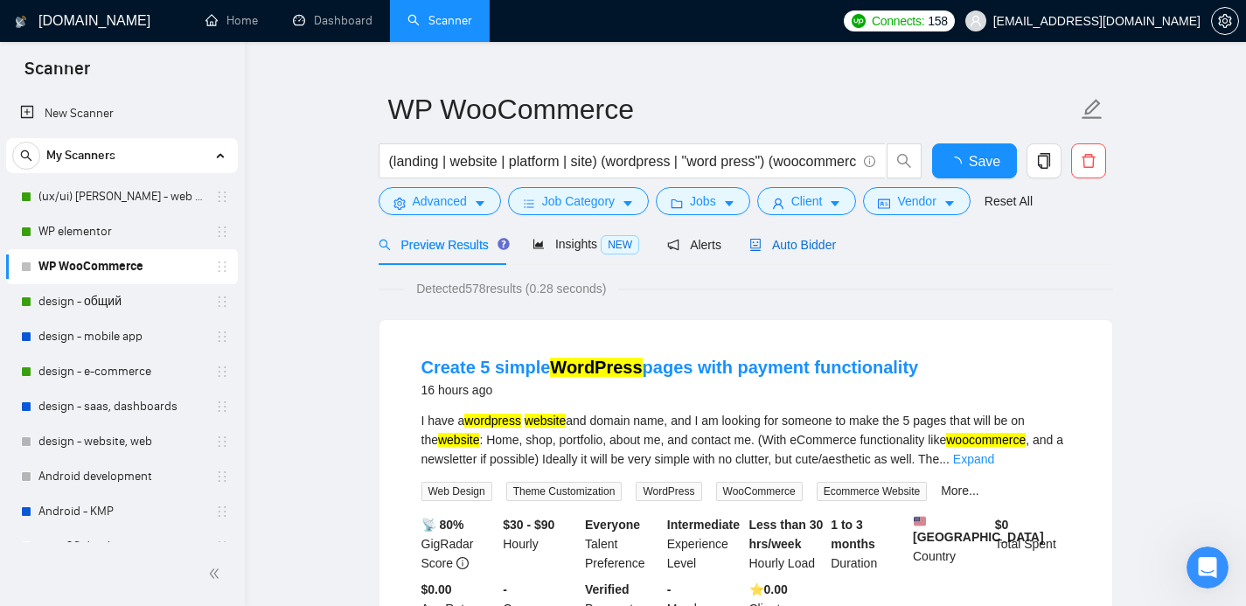
click at [814, 246] on span "Auto Bidder" at bounding box center [792, 245] width 87 height 14
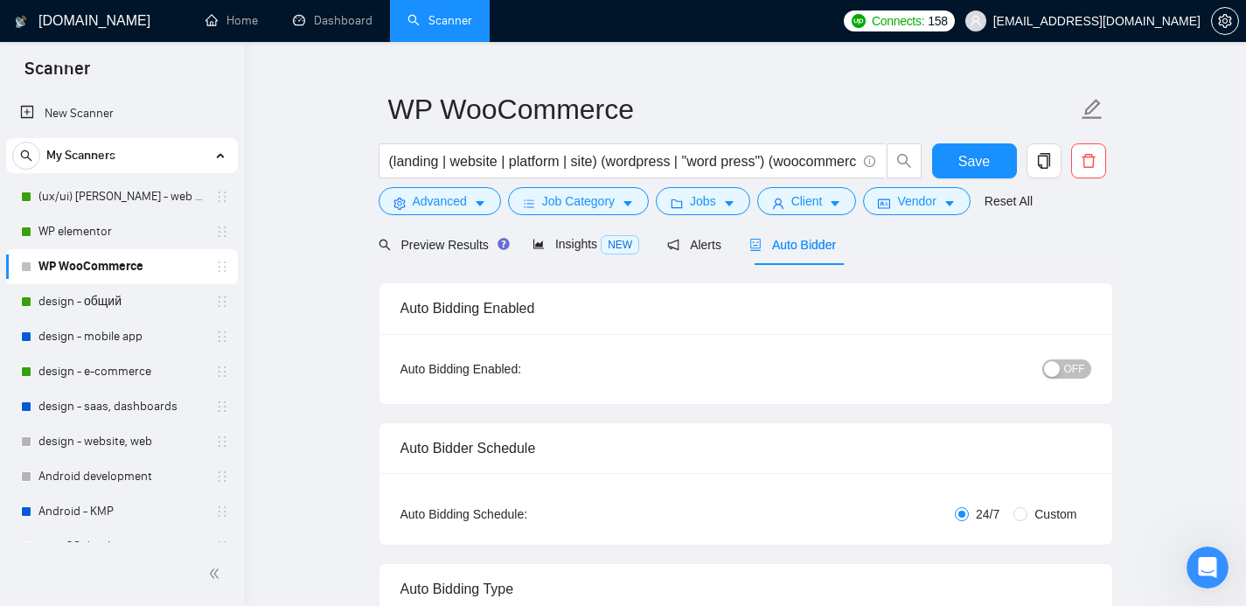
click at [1054, 372] on div "button" at bounding box center [1052, 369] width 16 height 16
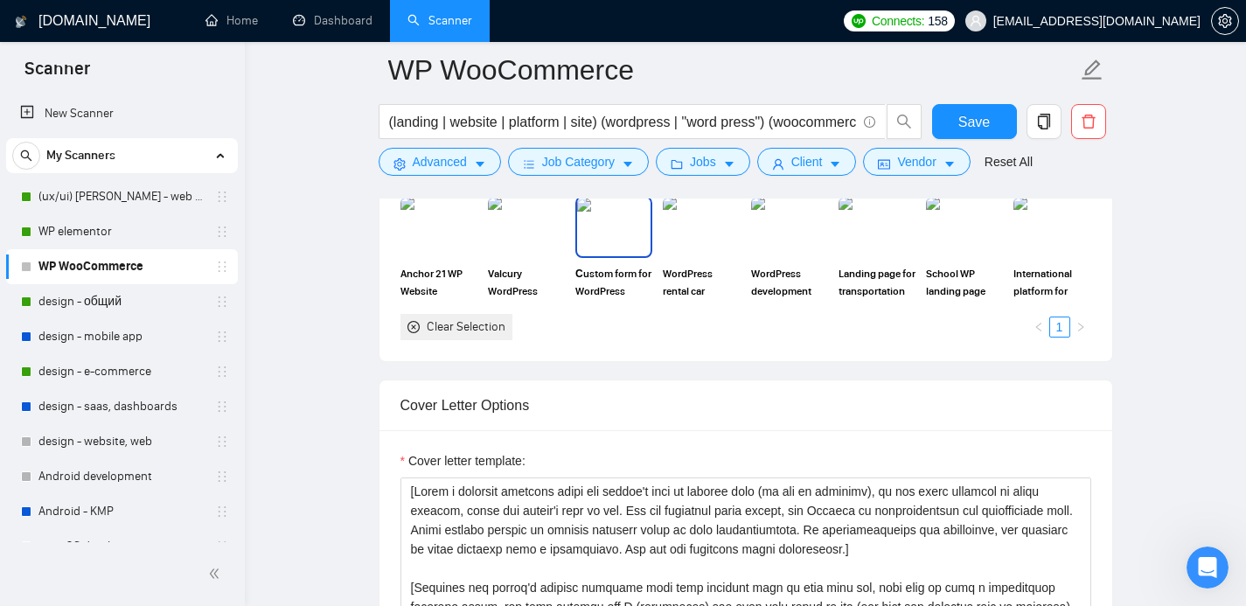
scroll to position [2037, 0]
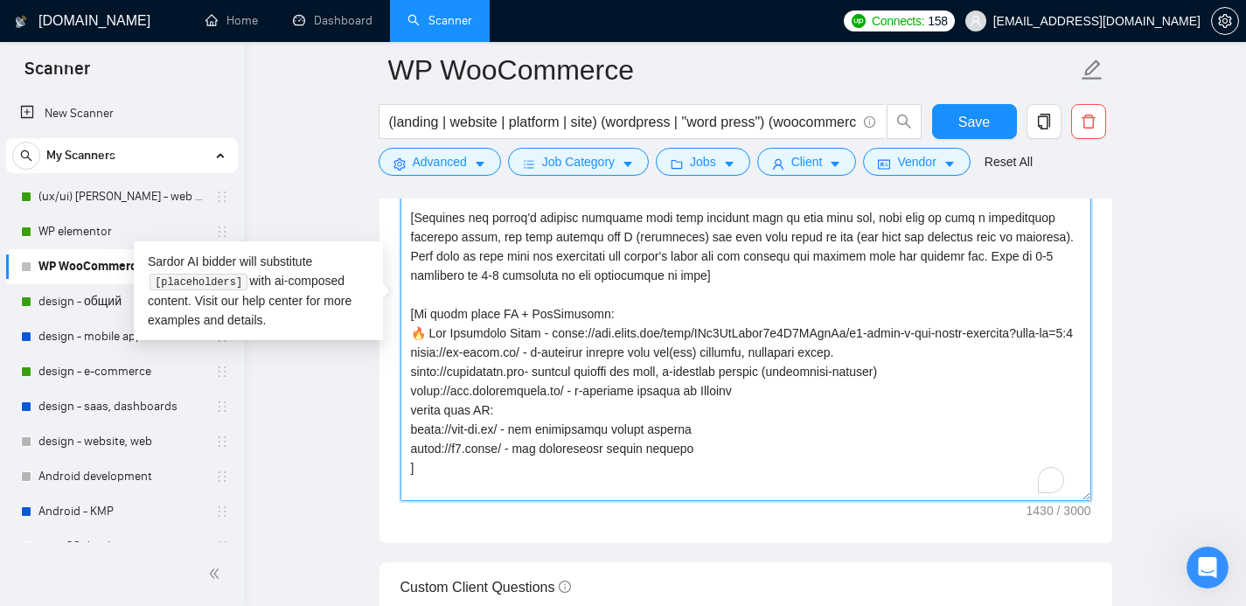
drag, startPoint x: 733, startPoint y: 469, endPoint x: 418, endPoint y: 216, distance: 403.6
click at [418, 216] on textarea "Cover letter template:" at bounding box center [745, 304] width 691 height 393
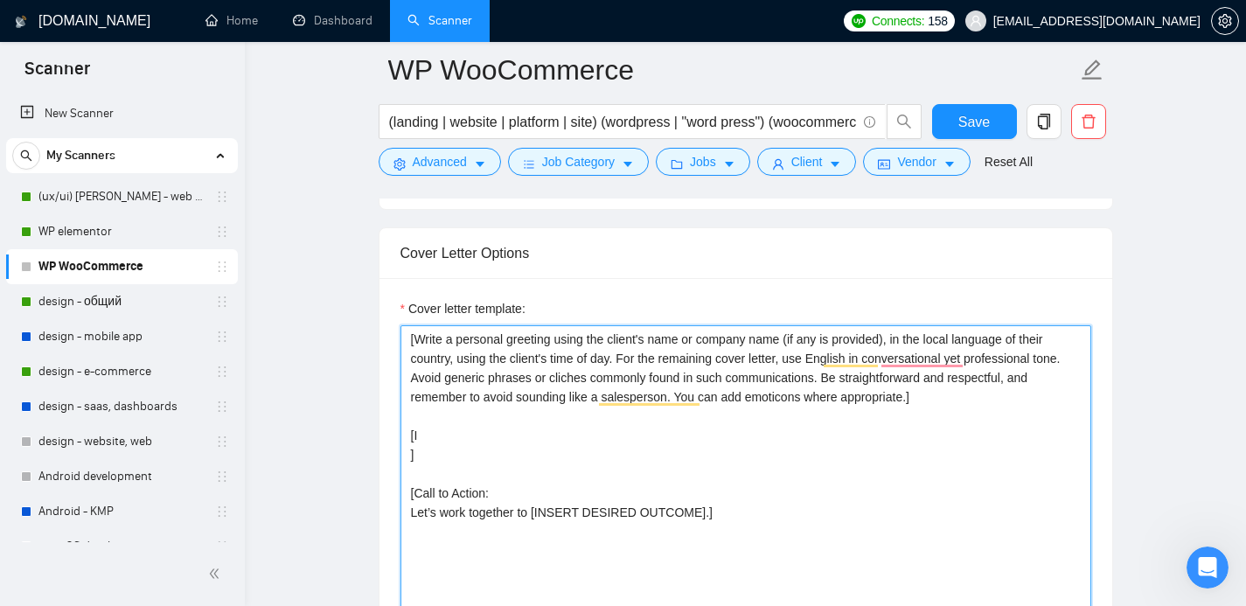
scroll to position [1865, 0]
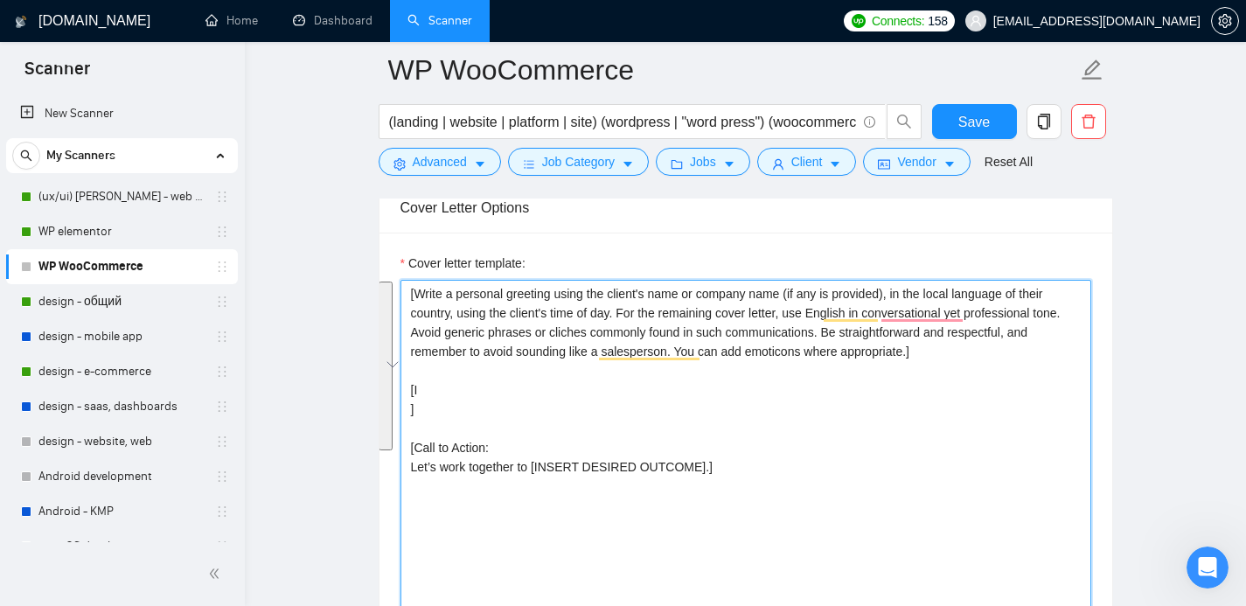
click at [406, 286] on div "Cover Letter Options Cover letter template: [Write a personal greeting using th…" at bounding box center [746, 449] width 734 height 534
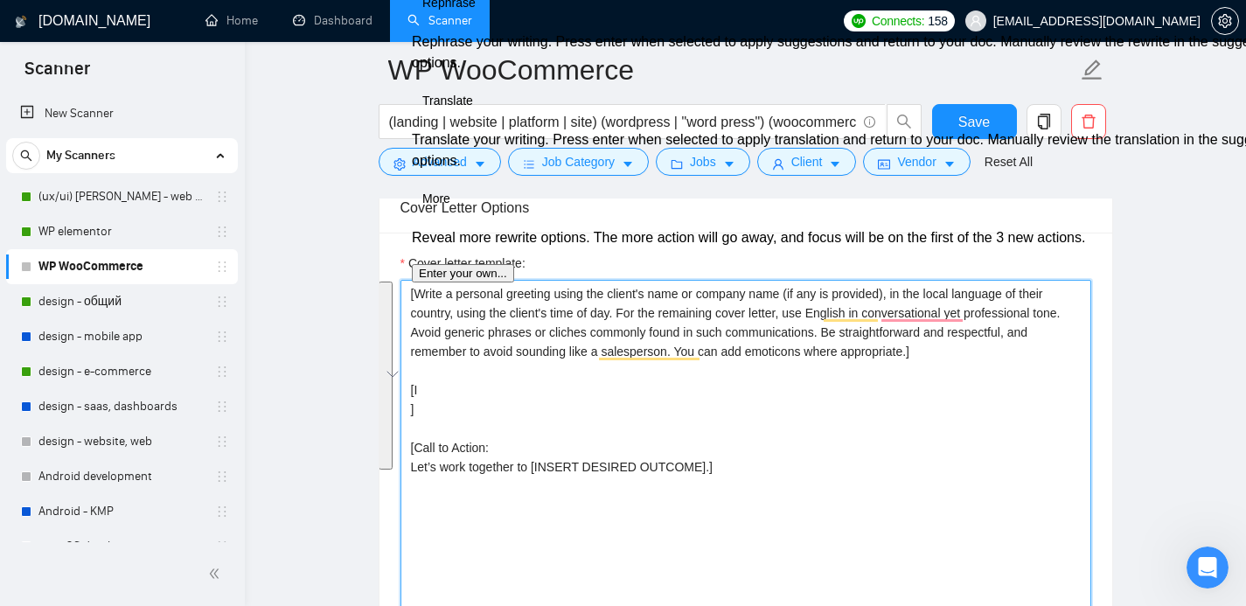
paste textarea "one or two direct sentence stating you can solve the specific problem mentioned…"
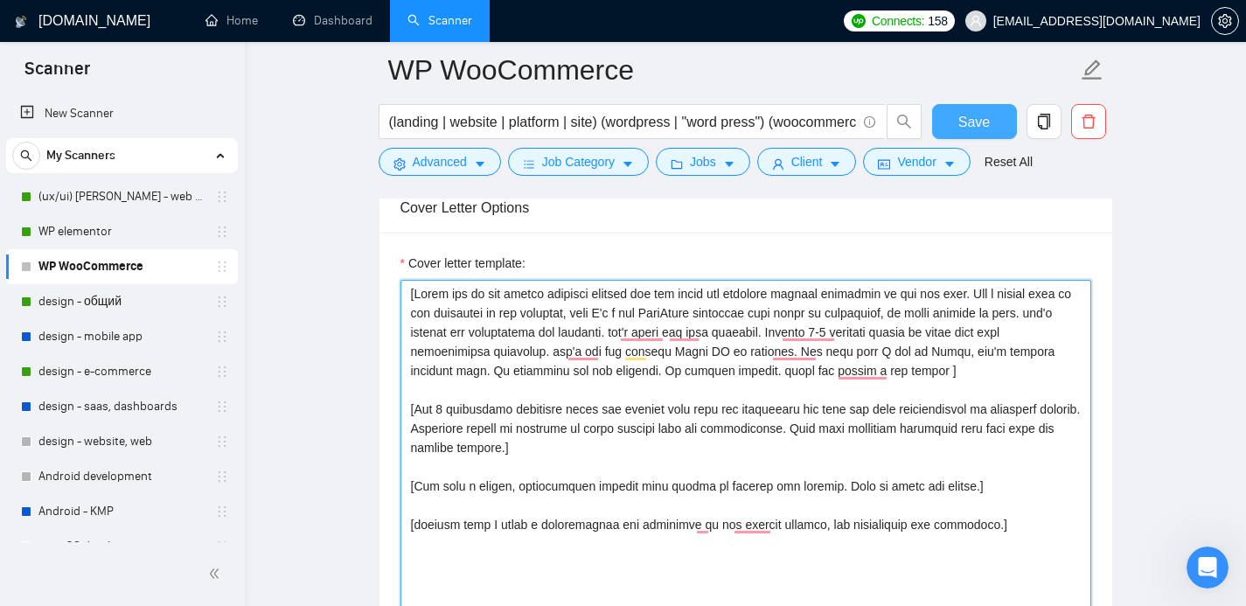
type textarea "[Write one or two direct sentence stating you can solve the specific problem me…"
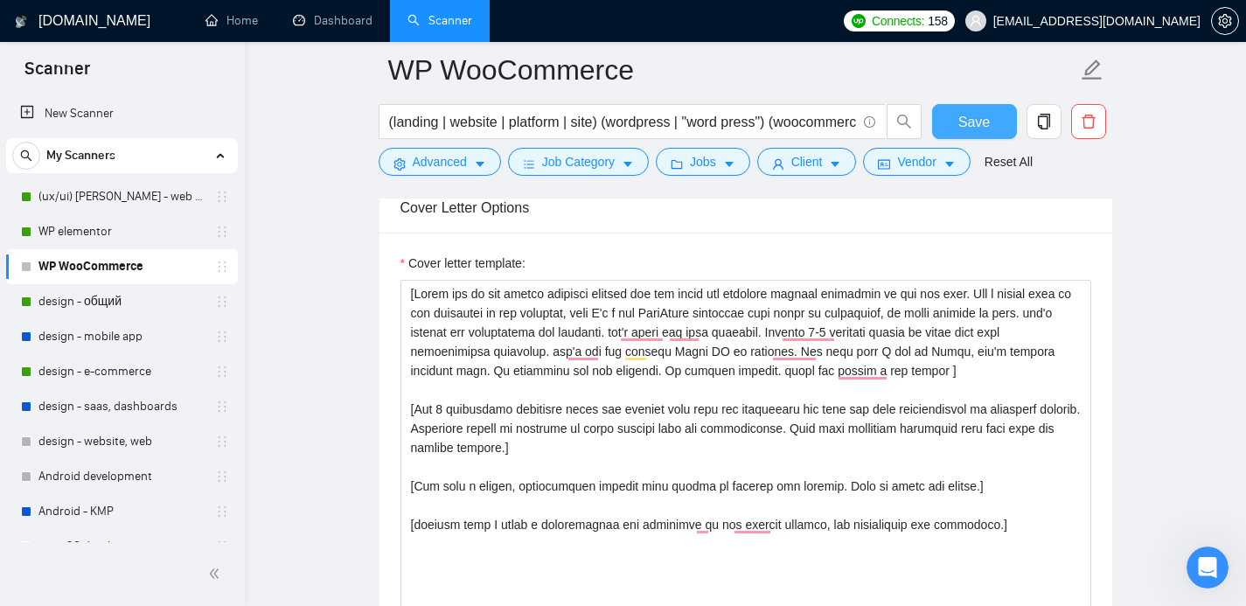
click at [982, 132] on span "Save" at bounding box center [973, 122] width 31 height 22
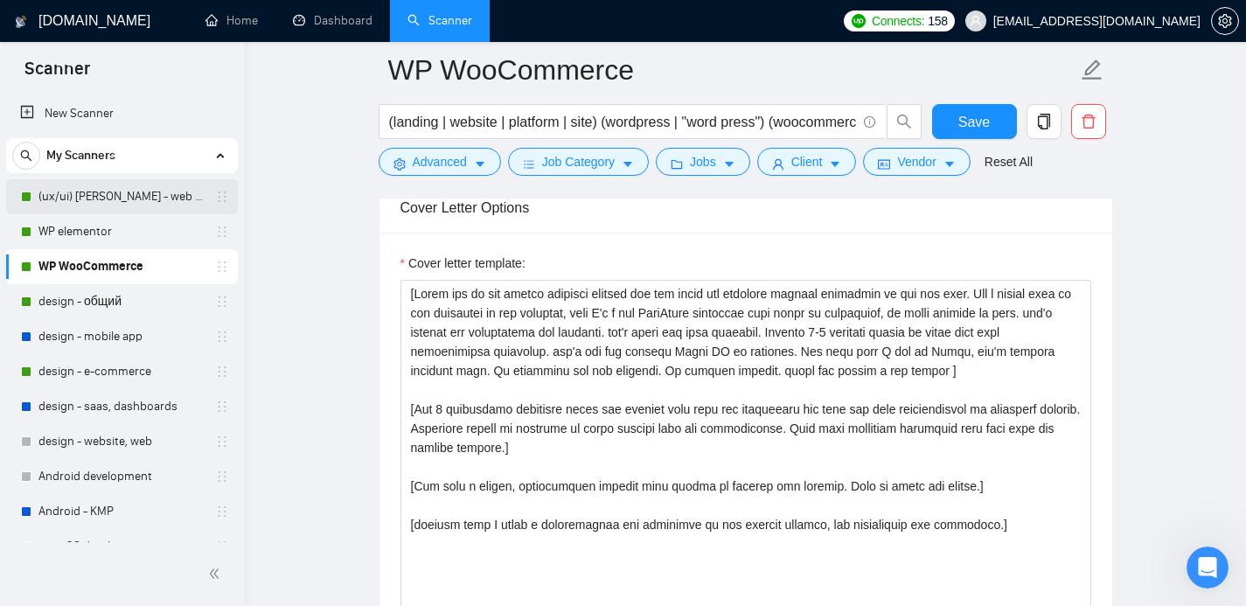
click at [108, 192] on link "(ux/ui) [PERSON_NAME] - web category" at bounding box center [121, 196] width 166 height 35
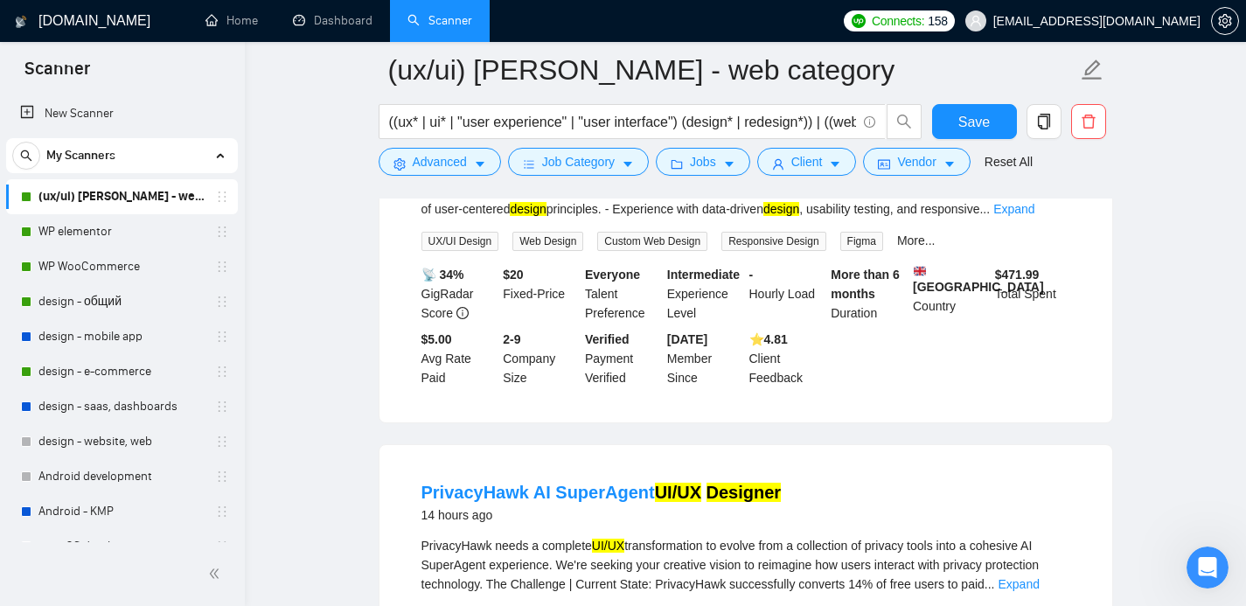
scroll to position [1865, 0]
